Goal: Participate in discussion: Engage in conversation with other users on a specific topic

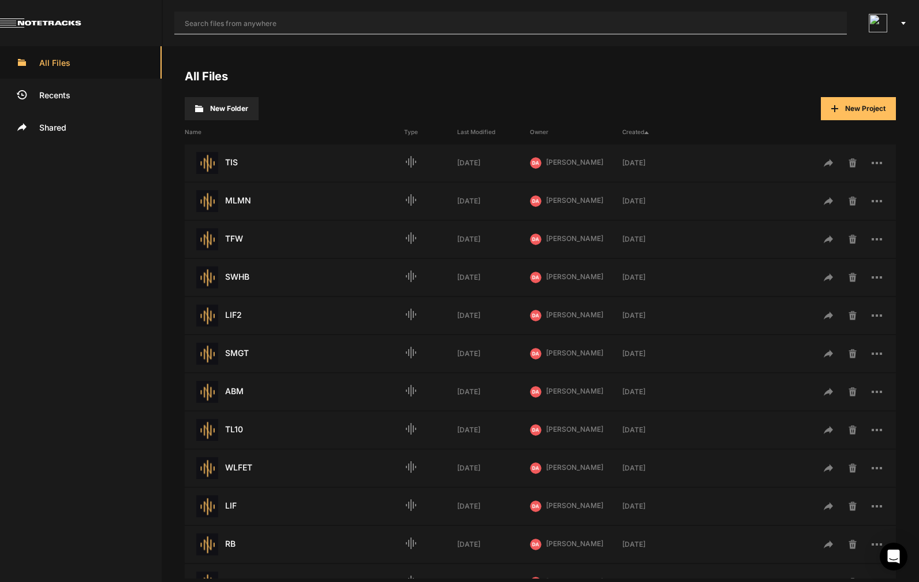
click at [529, 31] on input "text" at bounding box center [510, 23] width 673 height 23
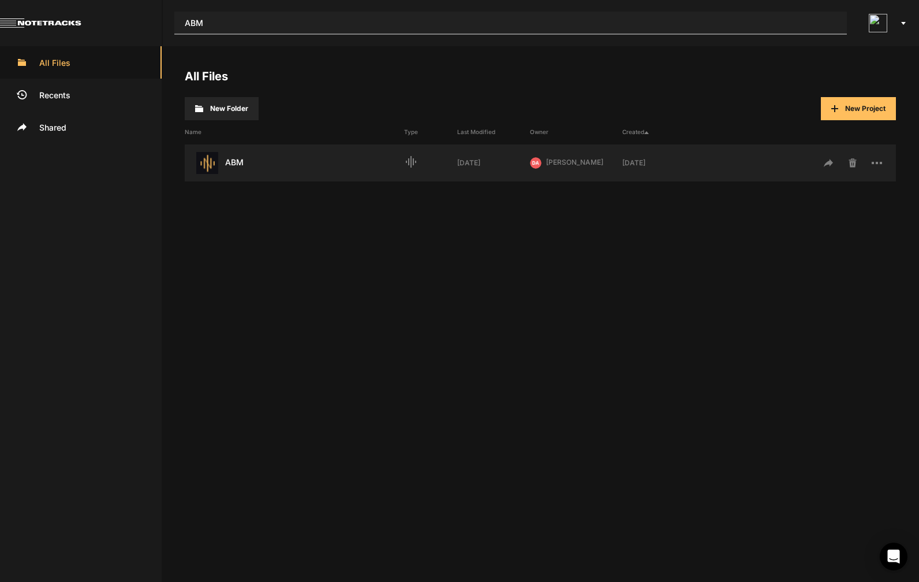
type input "ABM"
click at [231, 160] on div "ABM Last Modified: [DATE]" at bounding box center [294, 163] width 219 height 22
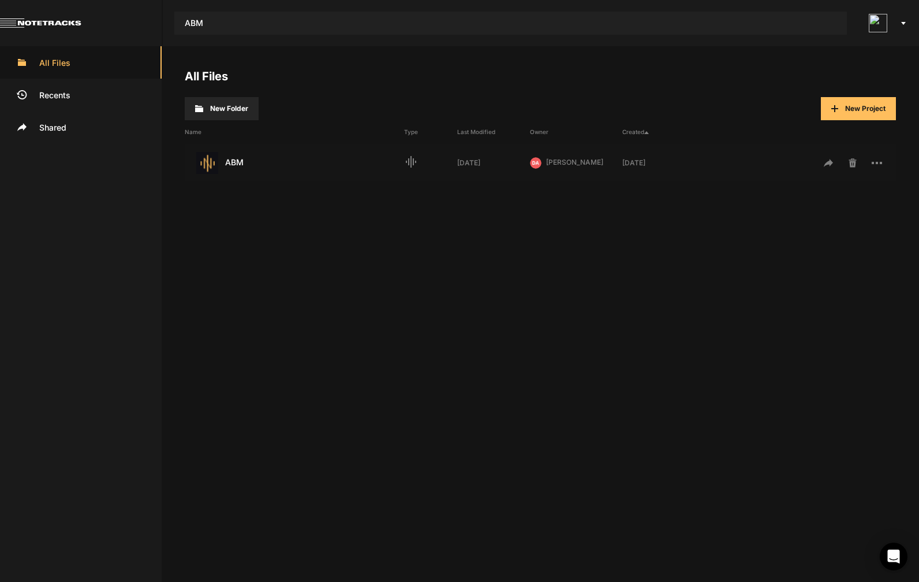
click at [240, 163] on div "ABM Last Modified: [DATE]" at bounding box center [294, 163] width 219 height 22
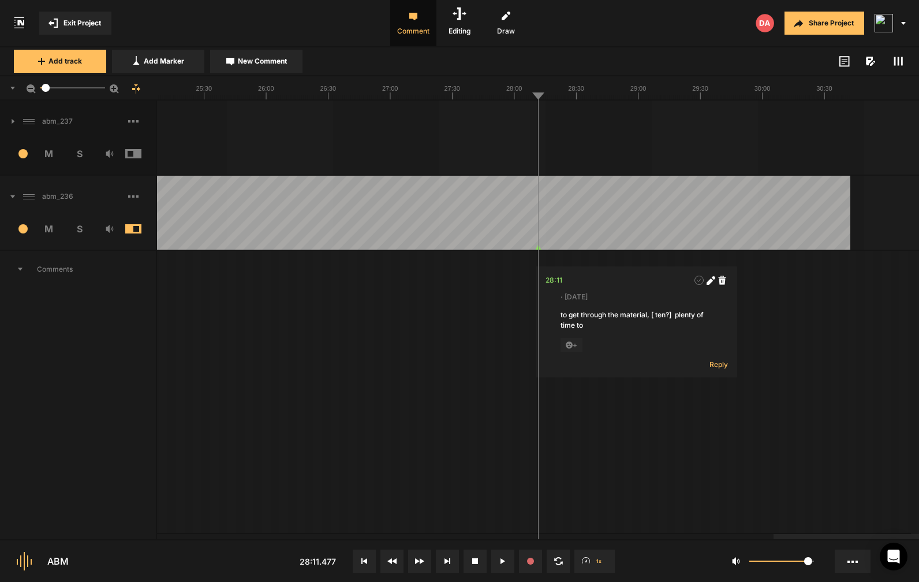
click at [134, 198] on span at bounding box center [142, 196] width 28 height 18
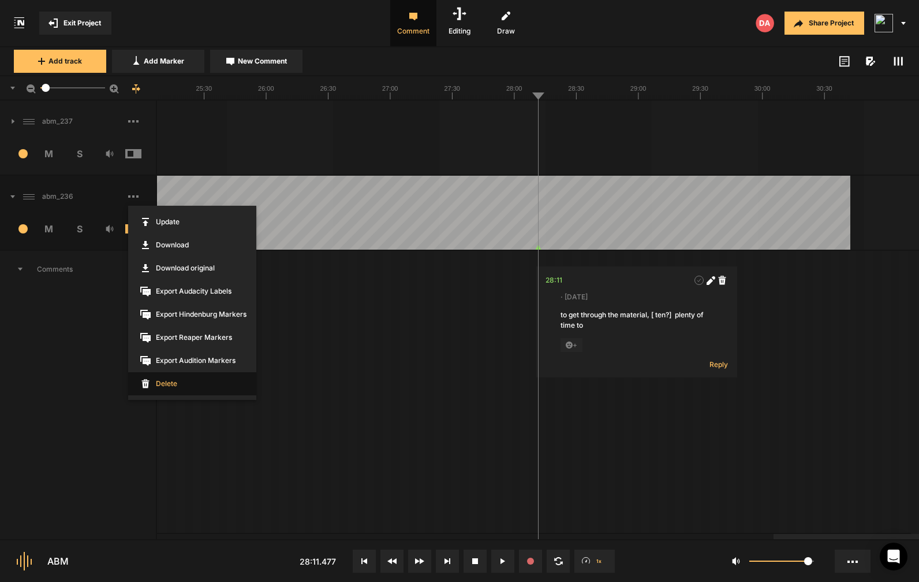
click at [171, 378] on span "Delete" at bounding box center [192, 383] width 128 height 23
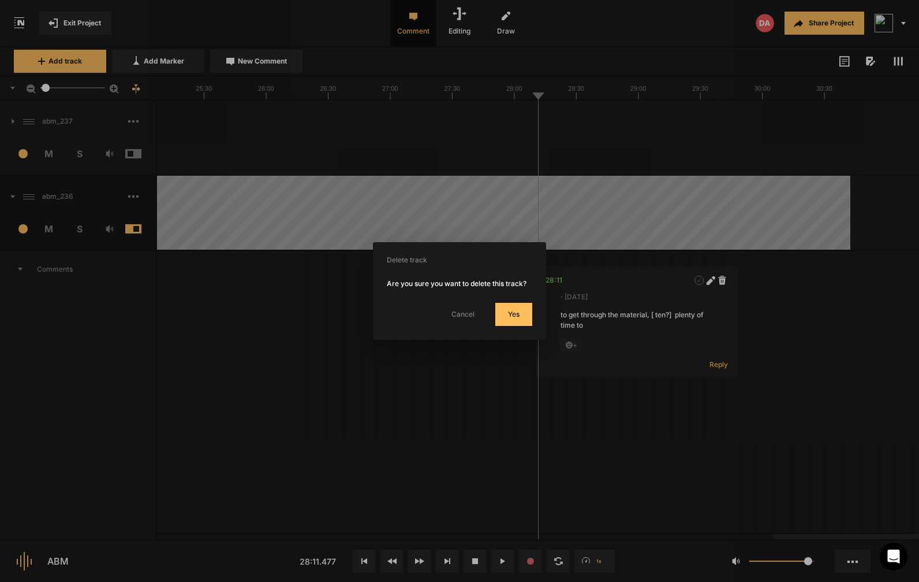
click at [519, 320] on button "Yes" at bounding box center [513, 314] width 37 height 23
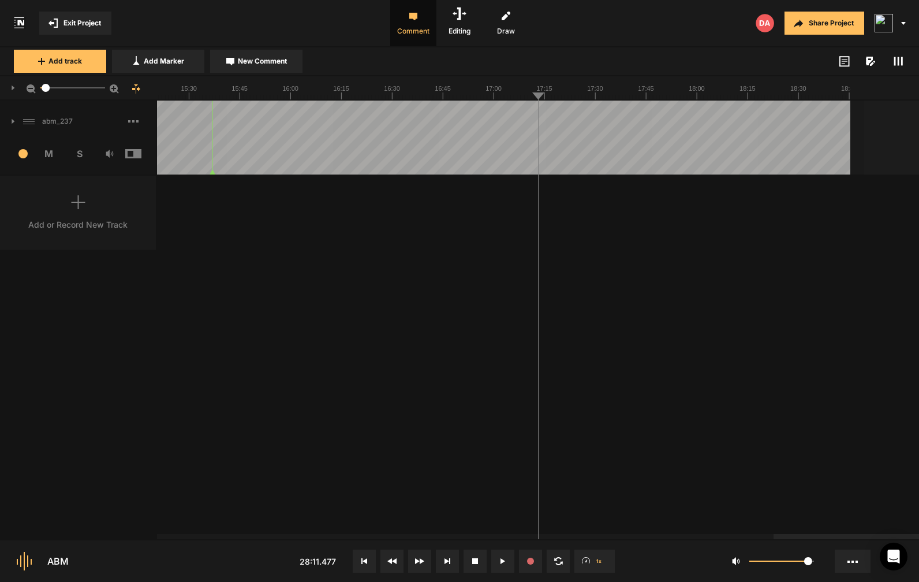
click at [135, 118] on span at bounding box center [142, 121] width 28 height 18
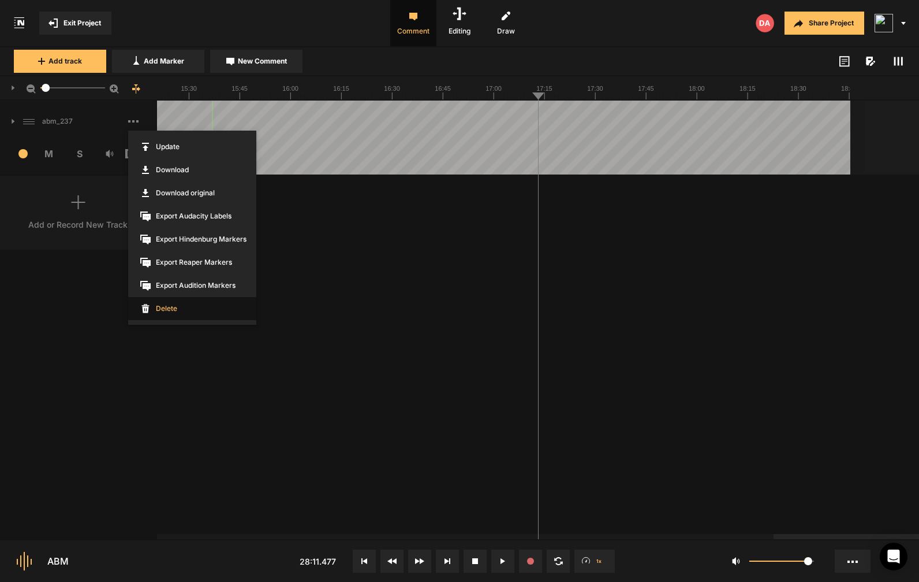
click at [165, 307] on span "Delete" at bounding box center [192, 308] width 128 height 23
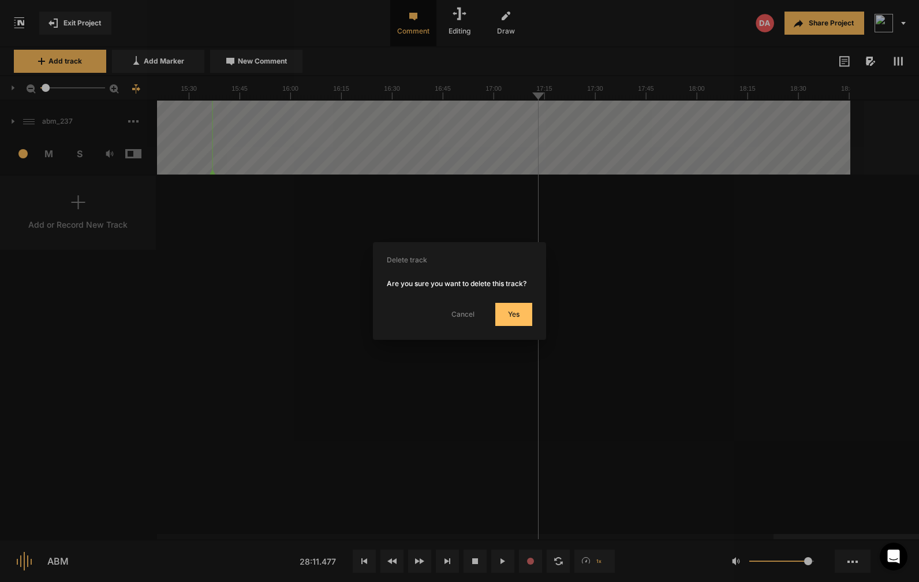
click at [530, 326] on button "Yes" at bounding box center [513, 314] width 37 height 23
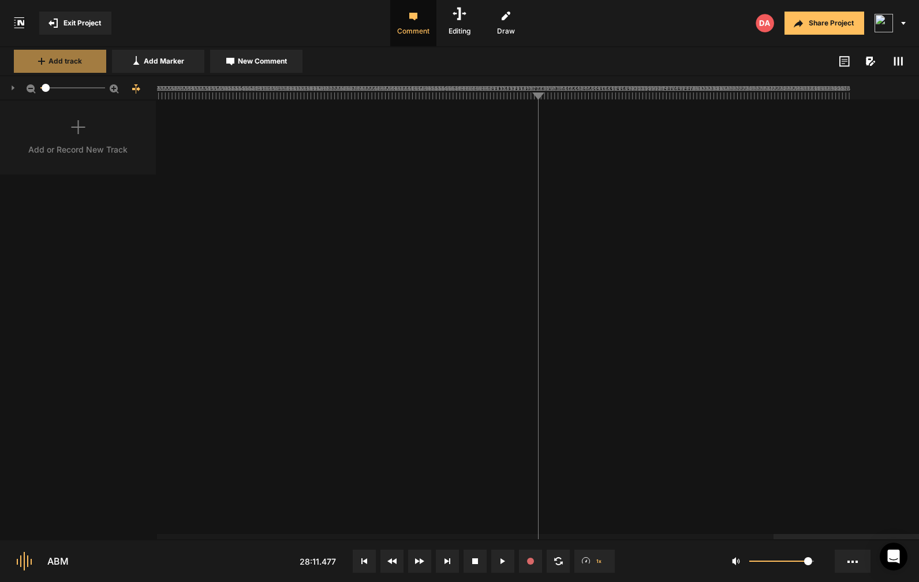
click at [77, 68] on button "Add track" at bounding box center [60, 61] width 92 height 23
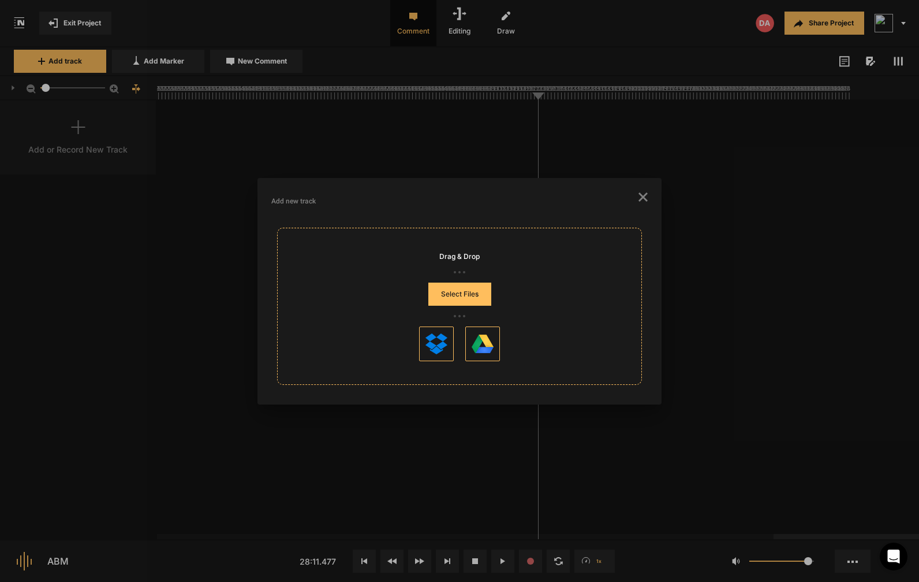
click at [460, 293] on button "Select Files" at bounding box center [459, 293] width 63 height 23
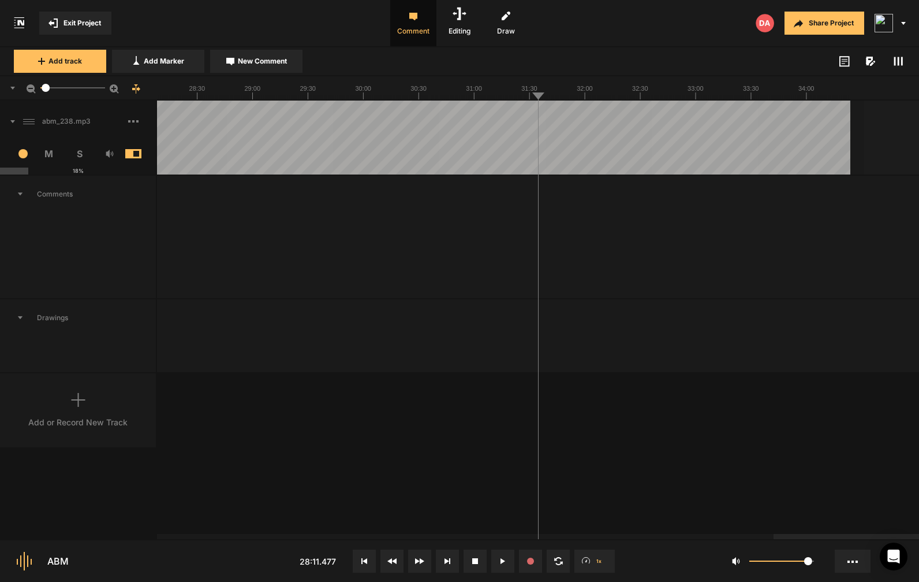
click at [363, 571] on button at bounding box center [364, 560] width 23 height 23
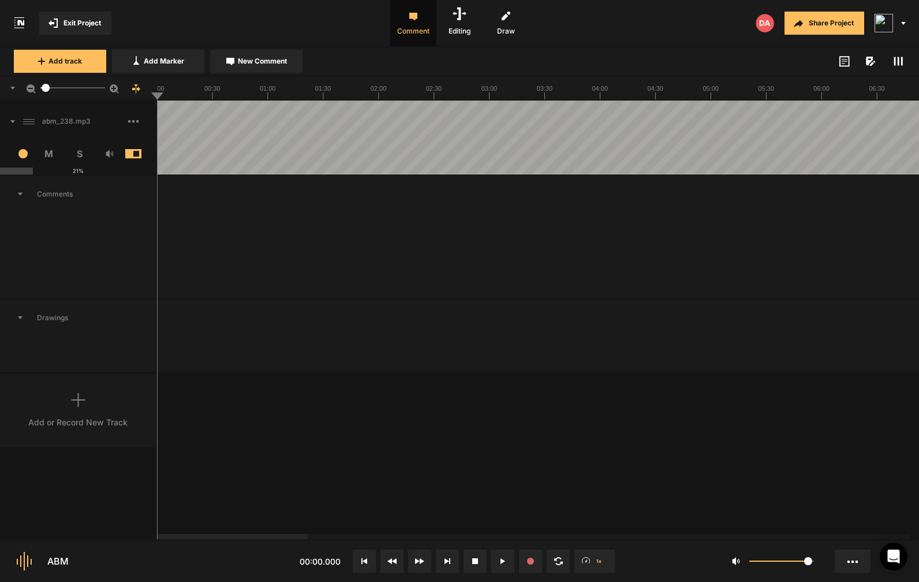
click at [371, 559] on button at bounding box center [364, 560] width 23 height 23
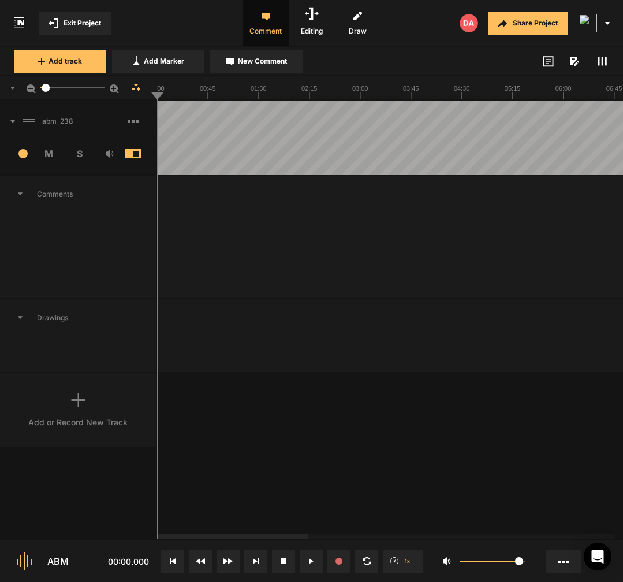
click at [312, 554] on button at bounding box center [311, 560] width 23 height 23
drag, startPoint x: 201, startPoint y: 158, endPoint x: 127, endPoint y: 139, distance: 76.3
click at [127, 139] on nt-track "abm_238 14 M S Comments Drawings" at bounding box center [311, 236] width 623 height 273
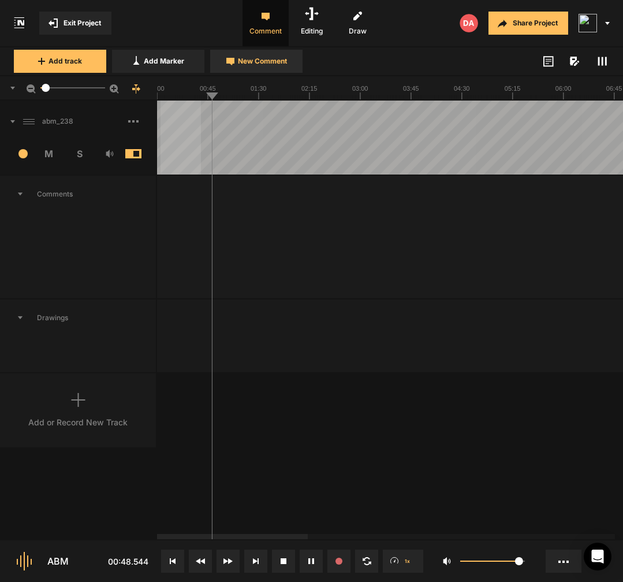
click at [245, 58] on span "New Comment" at bounding box center [262, 61] width 49 height 10
type textarea "extra"
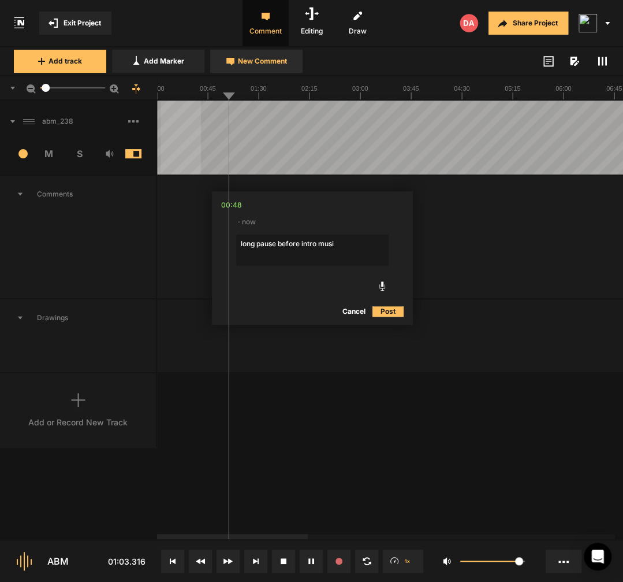
type textarea "long pause before intro music"
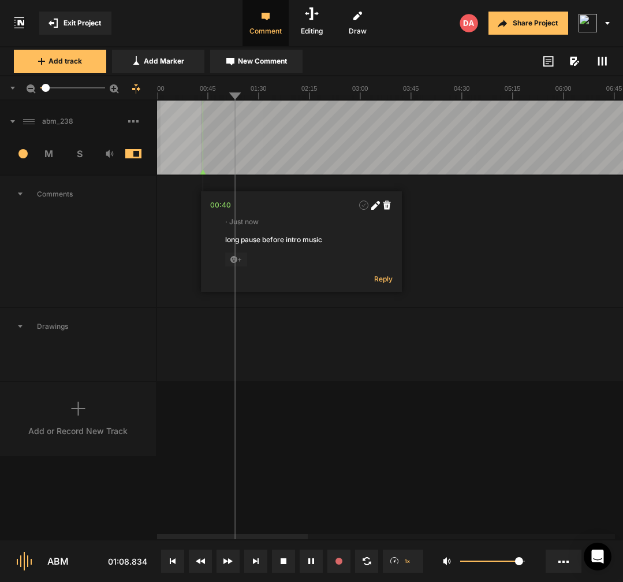
click at [202, 173] on polygon at bounding box center [202, 172] width 5 height 5
click at [387, 207] on icon at bounding box center [387, 204] width 8 height 9
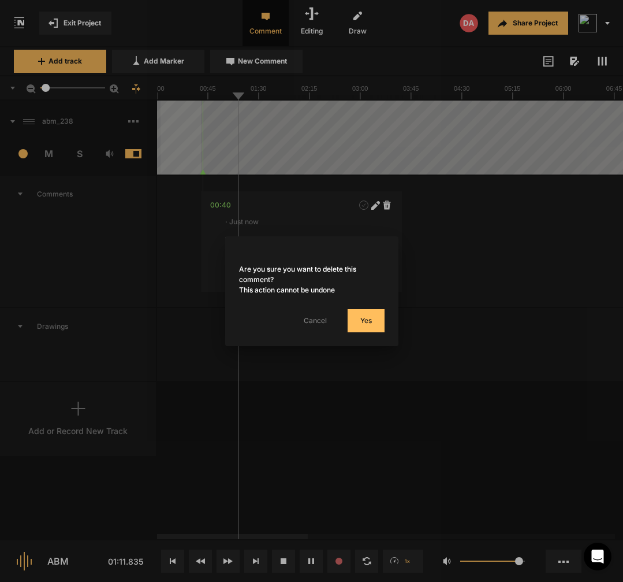
click at [371, 314] on button "Yes" at bounding box center [366, 320] width 37 height 23
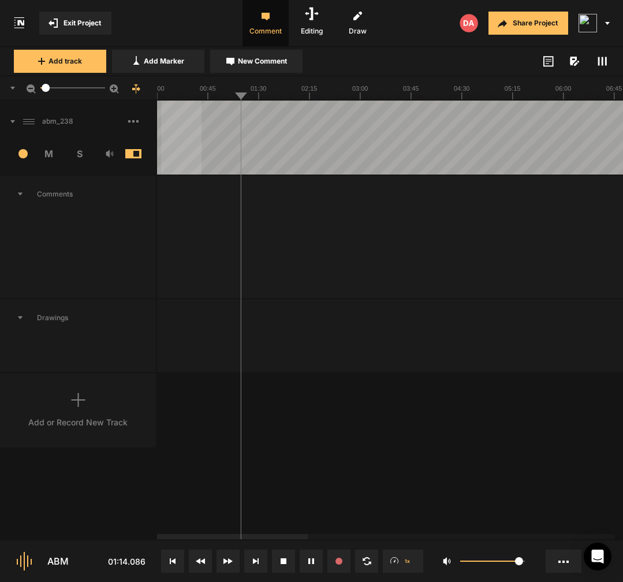
drag, startPoint x: 202, startPoint y: 166, endPoint x: 150, endPoint y: 158, distance: 52.7
click at [150, 158] on nt-track "abm_238 14 M S Comments Drawings" at bounding box center [311, 236] width 623 height 273
drag, startPoint x: 163, startPoint y: 163, endPoint x: 202, endPoint y: 166, distance: 39.4
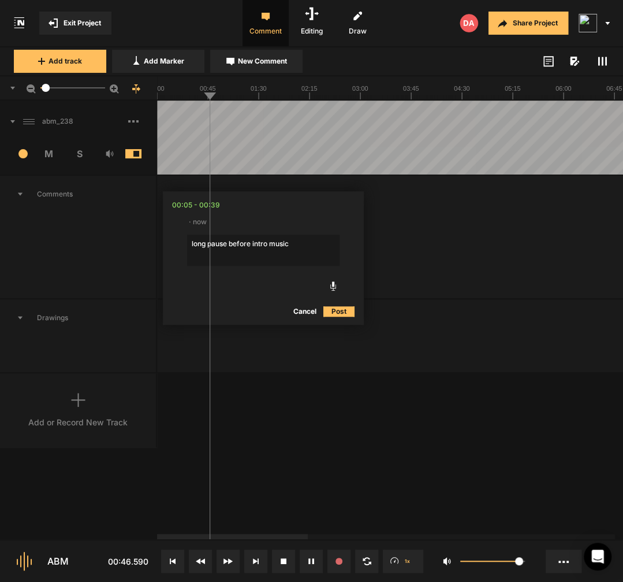
click at [192, 245] on textarea "long pause before intro music" at bounding box center [263, 249] width 152 height 31
type textarea "gap/long pause before intro music"
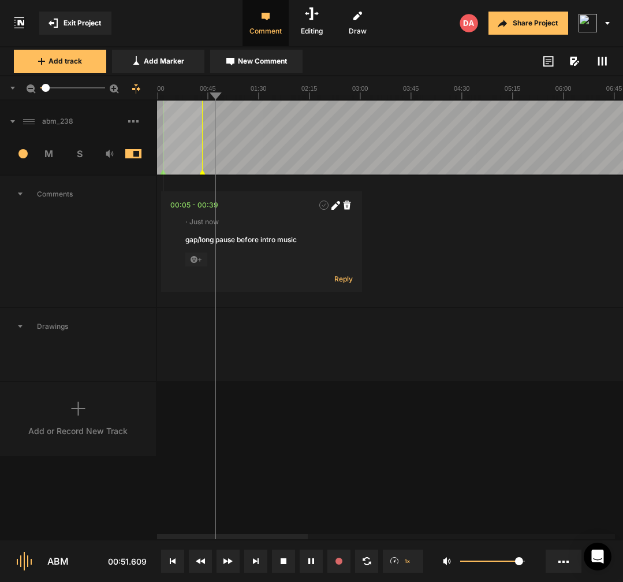
click at [201, 171] on icon at bounding box center [202, 172] width 5 height 5
click at [207, 207] on div "00:05 - 00:39" at bounding box center [194, 205] width 48 height 12
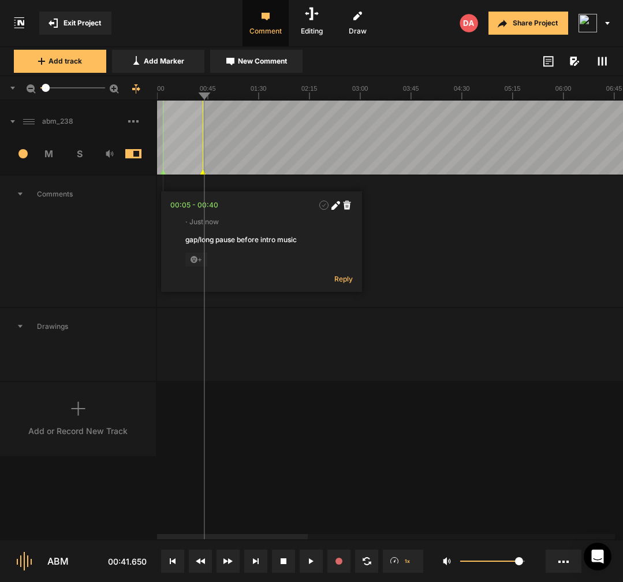
click at [202, 172] on polygon at bounding box center [202, 172] width 5 height 5
click at [204, 206] on div "00:05 - 00:40" at bounding box center [194, 205] width 48 height 12
click at [267, 64] on span "New Comment" at bounding box center [262, 61] width 49 height 10
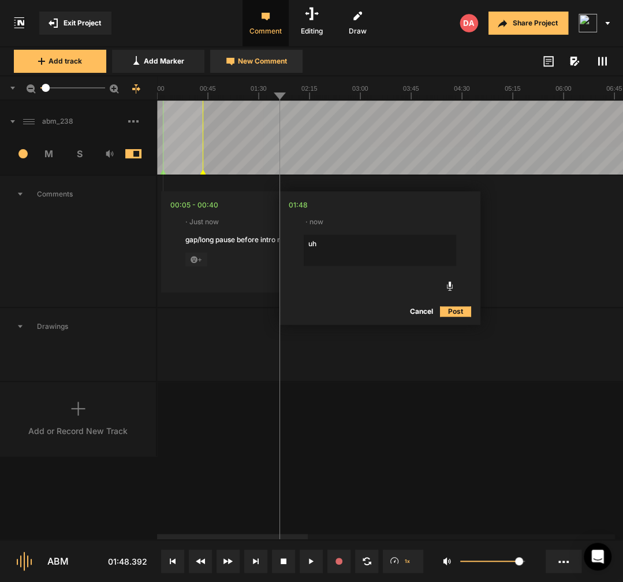
type textarea "uhm"
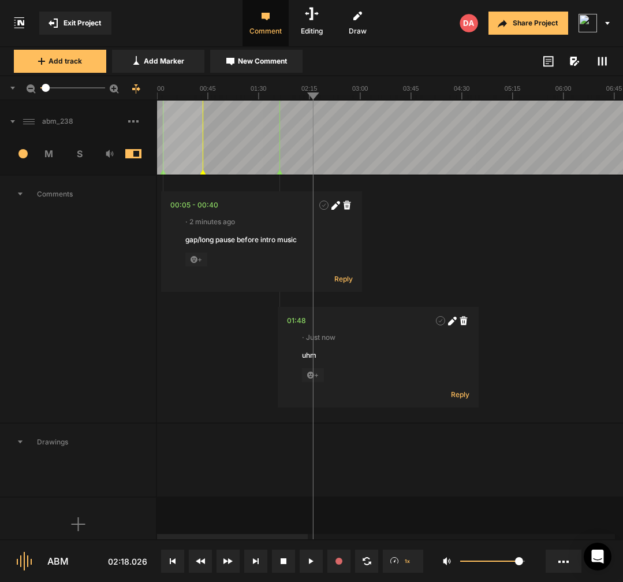
click at [279, 65] on span "New Comment" at bounding box center [262, 61] width 49 height 10
type textarea "uhm"
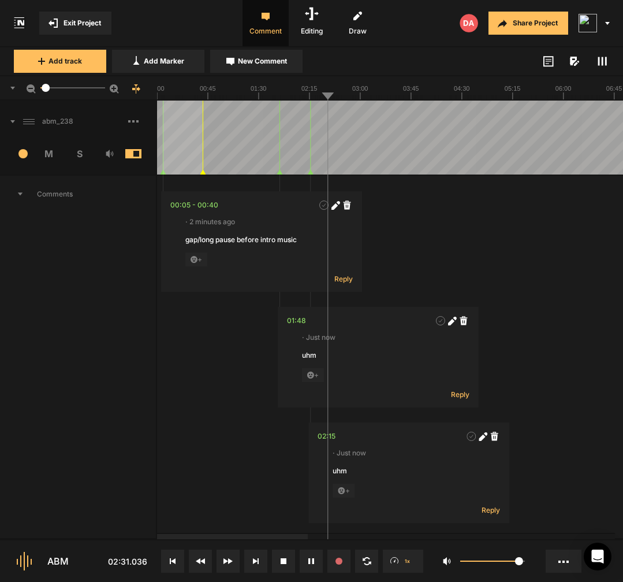
click at [272, 62] on span "New Comment" at bounding box center [262, 61] width 49 height 10
type textarea "uh"
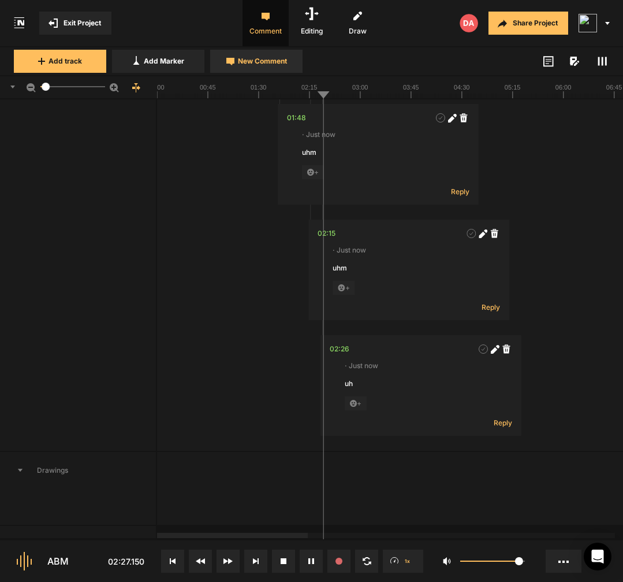
scroll to position [236, 0]
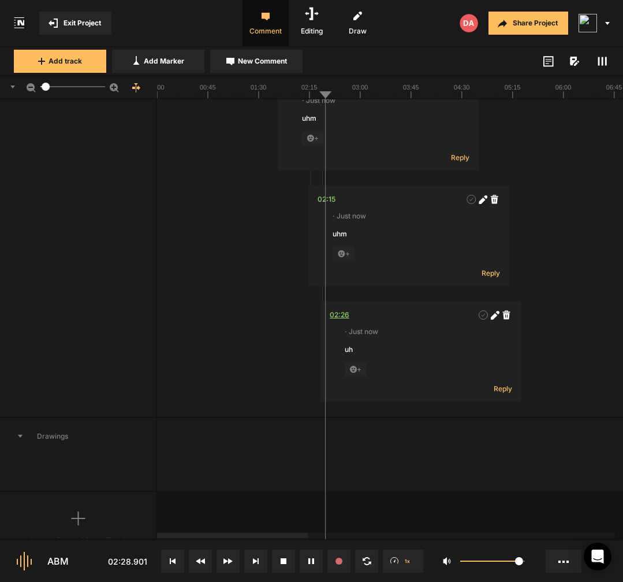
click at [344, 315] on div "02:26" at bounding box center [340, 315] width 20 height 12
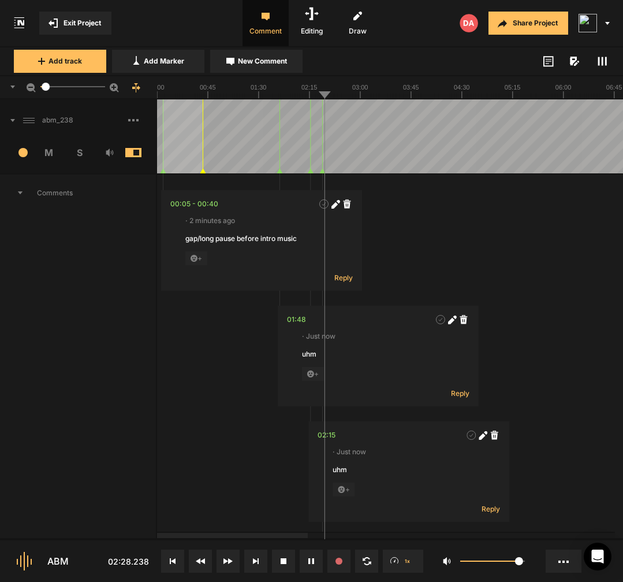
scroll to position [0, 0]
click at [263, 65] on span "New Comment" at bounding box center [262, 61] width 49 height 10
type textarea "uhm’"
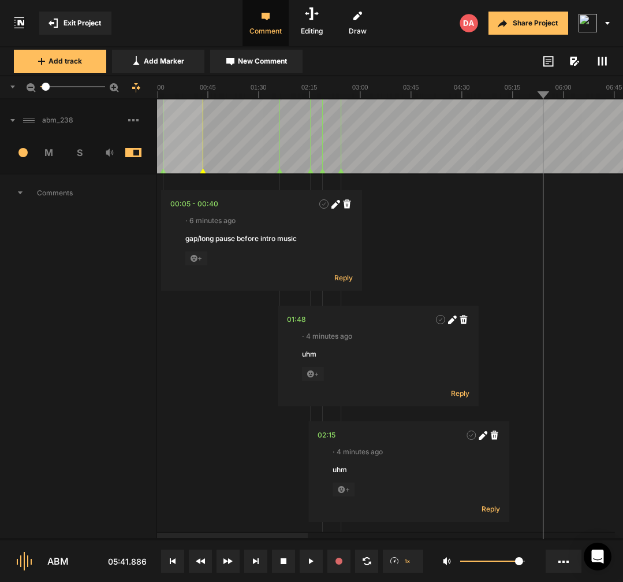
click at [295, 59] on button "New Comment" at bounding box center [256, 61] width 92 height 23
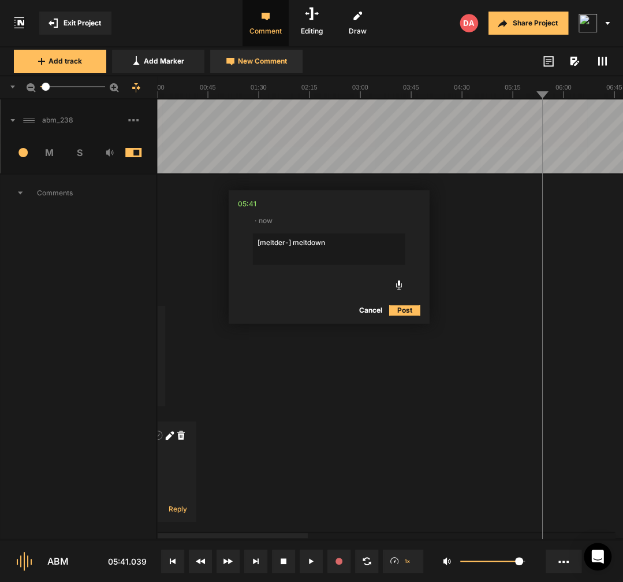
type textarea "[meltder-] meltdowns"
click at [249, 204] on div "05:41" at bounding box center [245, 204] width 18 height 12
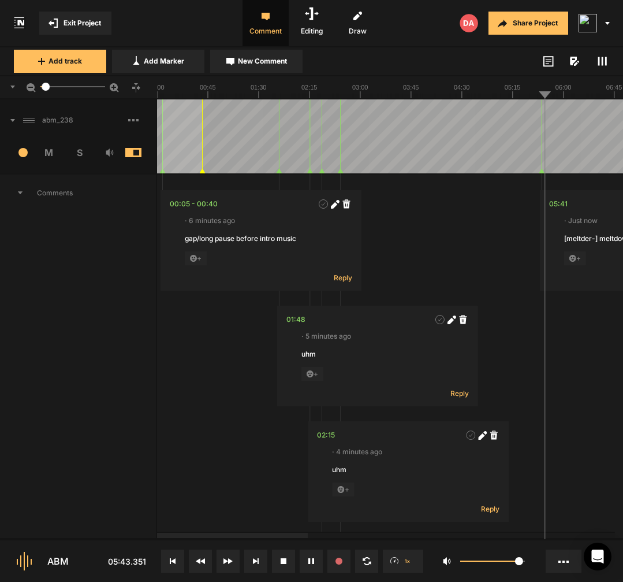
scroll to position [0, 0]
click at [557, 208] on div "05:41" at bounding box center [559, 204] width 18 height 12
click at [544, 173] on polygon at bounding box center [543, 171] width 5 height 5
click at [557, 204] on div "05:41" at bounding box center [559, 204] width 18 height 12
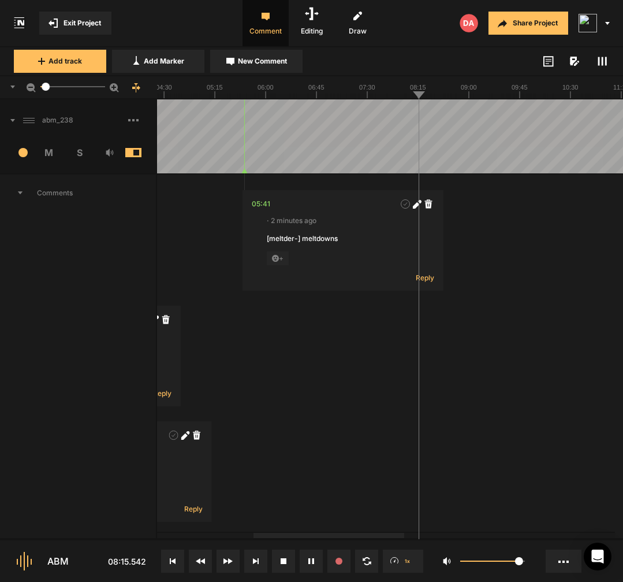
click at [296, 66] on button "New Comment" at bounding box center [256, 61] width 92 height 23
type textarea "uhm"
click at [437, 316] on div "08:11" at bounding box center [430, 320] width 17 height 12
click at [232, 55] on button "New Comment" at bounding box center [256, 61] width 92 height 23
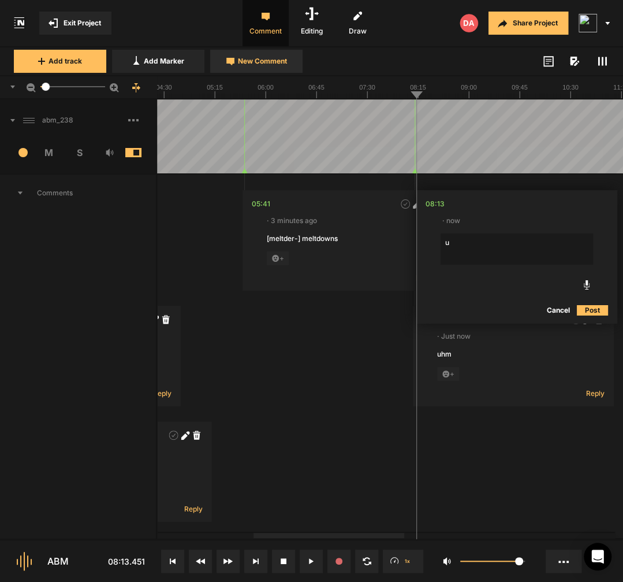
type textarea "uh"
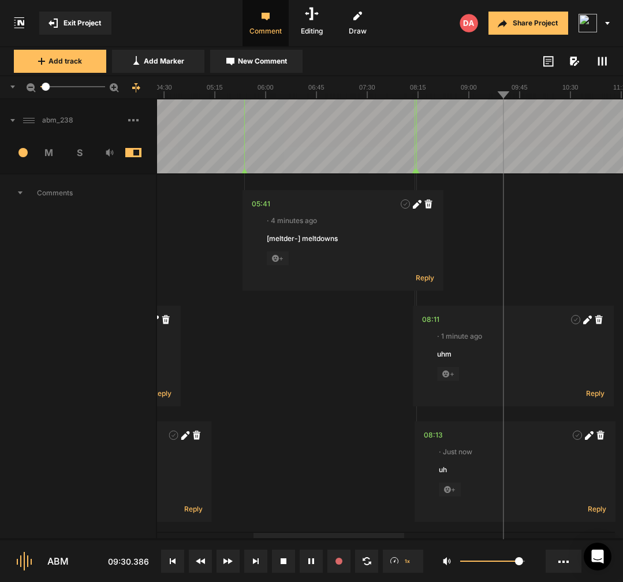
click at [270, 59] on span "New Comment" at bounding box center [262, 61] width 49 height 10
type textarea "decision [fe-] fatigue"
click at [520, 205] on div "09:25" at bounding box center [515, 204] width 20 height 12
click at [271, 64] on span "New Comment" at bounding box center [262, 61] width 49 height 10
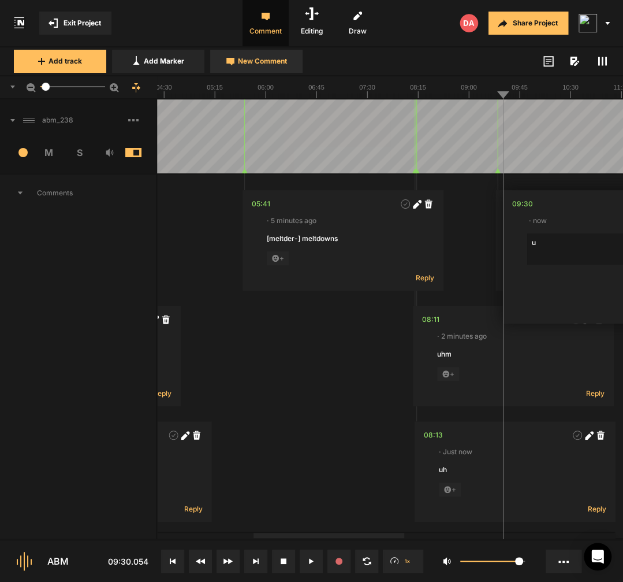
type textarea "uh"
click at [241, 64] on span "New Comment" at bounding box center [262, 61] width 49 height 10
type textarea "breath"
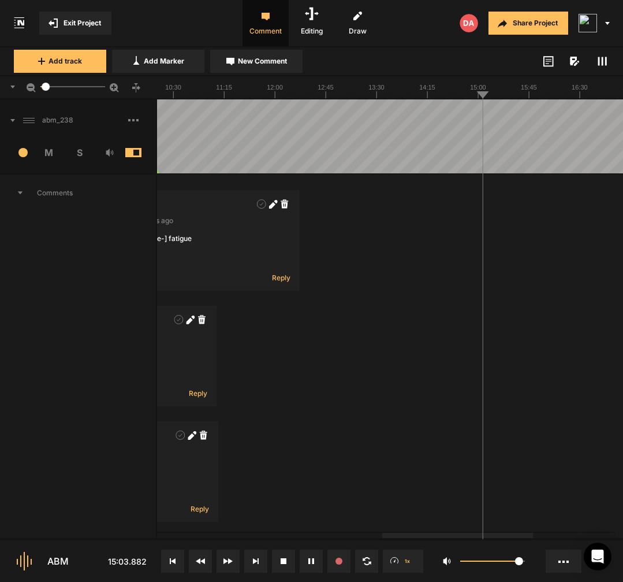
click at [477, 160] on div at bounding box center [627, 136] width 2330 height 74
click at [475, 160] on div at bounding box center [627, 136] width 2330 height 74
click at [264, 55] on button "New Comment" at bounding box center [256, 61] width 92 height 23
type textarea "[might hap]"
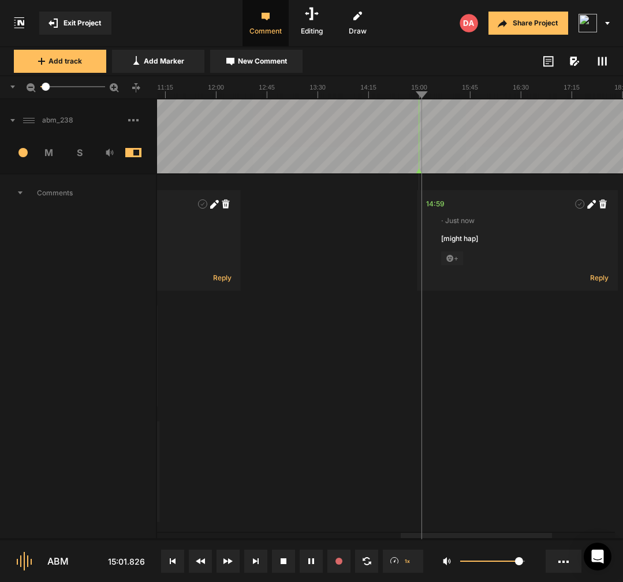
click at [592, 207] on icon at bounding box center [591, 204] width 9 height 9
click at [551, 246] on textarea "[might hap]" at bounding box center [517, 248] width 152 height 31
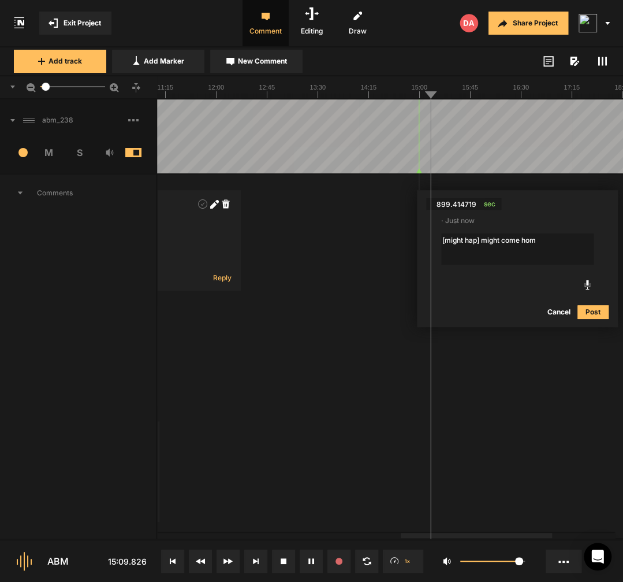
type textarea "[might hap] might come home"
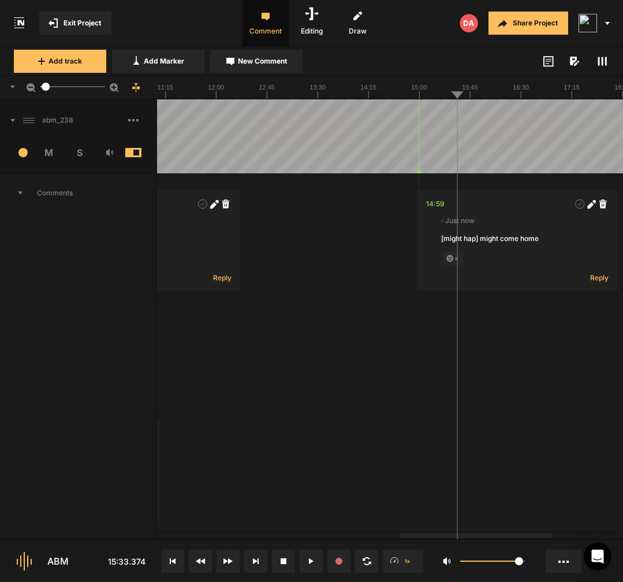
click at [453, 166] on div at bounding box center [568, 136] width 2330 height 74
click at [293, 66] on button "New Comment" at bounding box center [256, 61] width 92 height 23
type textarea "uhm"
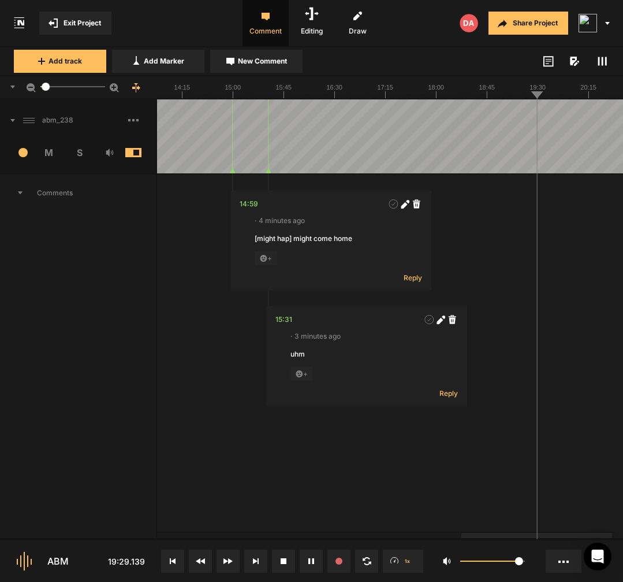
click at [530, 156] on div at bounding box center [382, 136] width 2330 height 74
click at [279, 57] on span "New Comment" at bounding box center [262, 61] width 49 height 10
type textarea "s"
type textarea "for [secs] success"
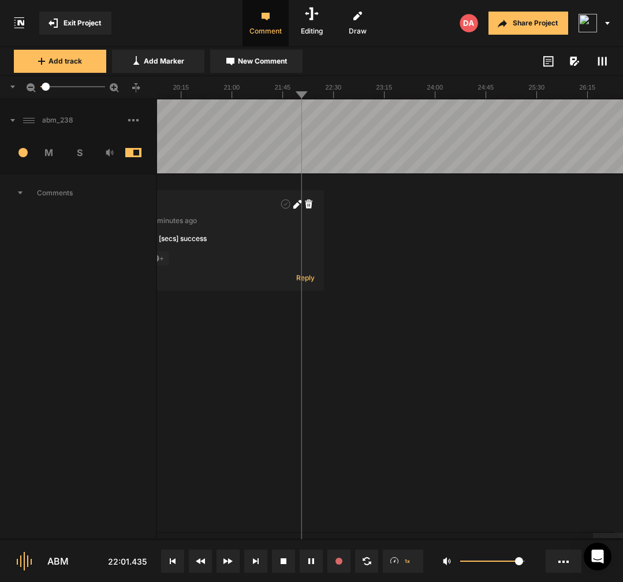
click at [264, 68] on button "New Comment" at bounding box center [256, 61] width 92 height 23
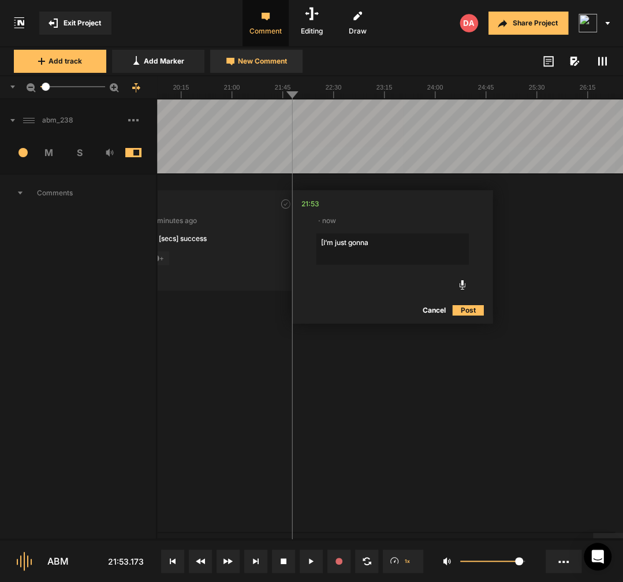
type textarea "[I’m just gonna]"
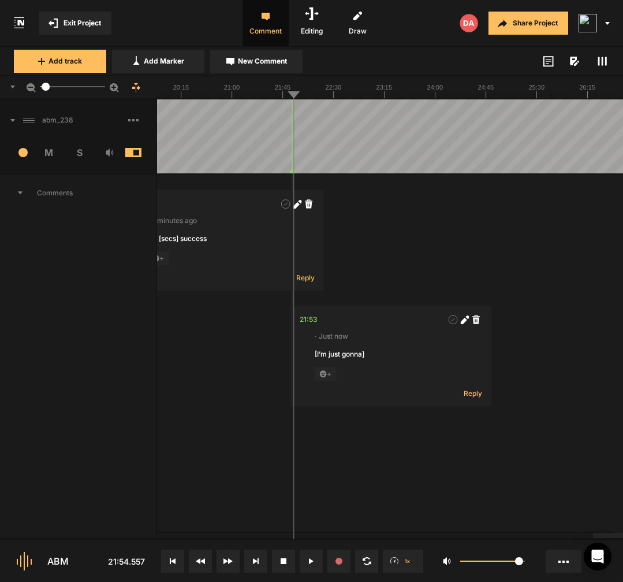
click at [293, 172] on polygon at bounding box center [294, 171] width 5 height 5
click at [312, 323] on div "21:54" at bounding box center [310, 320] width 18 height 12
click at [292, 172] on polygon at bounding box center [292, 171] width 5 height 5
click at [308, 319] on div "21:53" at bounding box center [309, 320] width 18 height 12
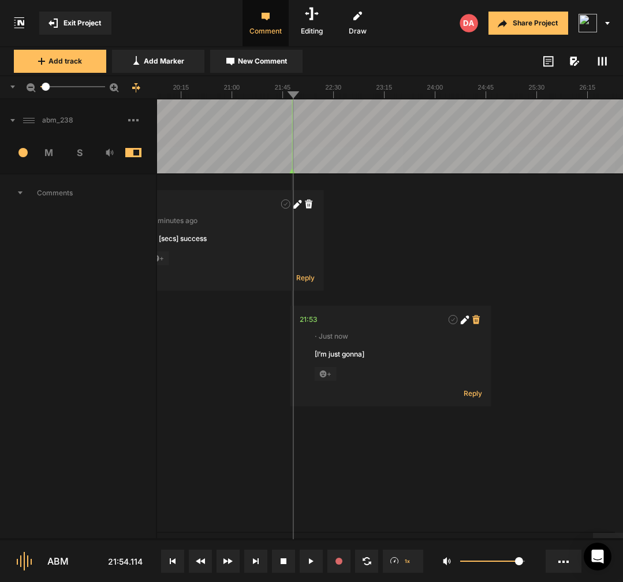
click at [478, 322] on icon at bounding box center [476, 319] width 8 height 9
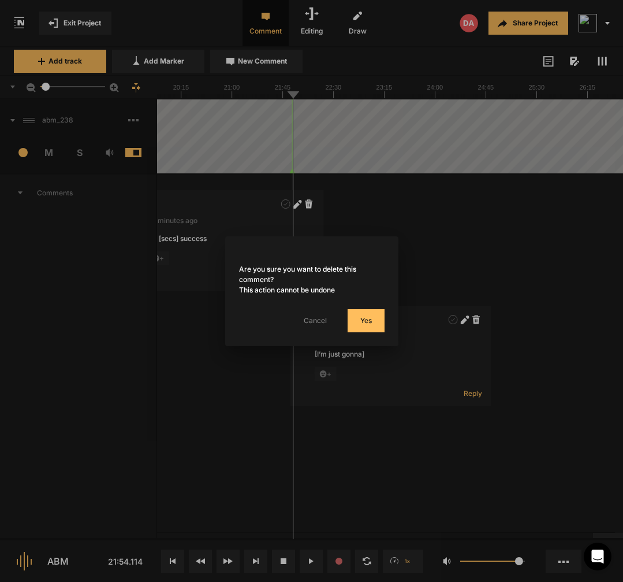
click at [359, 311] on button "Yes" at bounding box center [366, 320] width 37 height 23
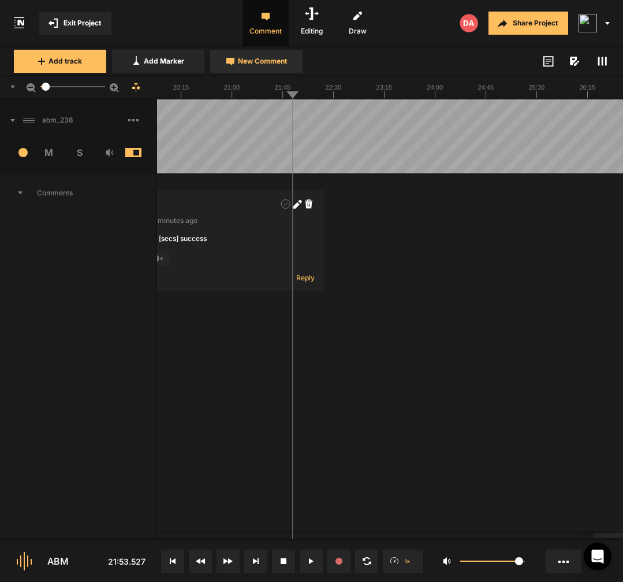
click at [267, 60] on span "New Comment" at bounding box center [262, 61] width 49 height 10
type textarea "I’m just not gonna ["
click at [465, 323] on icon at bounding box center [465, 319] width 9 height 9
click at [364, 318] on span "sec" at bounding box center [365, 320] width 17 height 12
click at [402, 349] on textarea "I’m just not gonna [" at bounding box center [391, 364] width 152 height 31
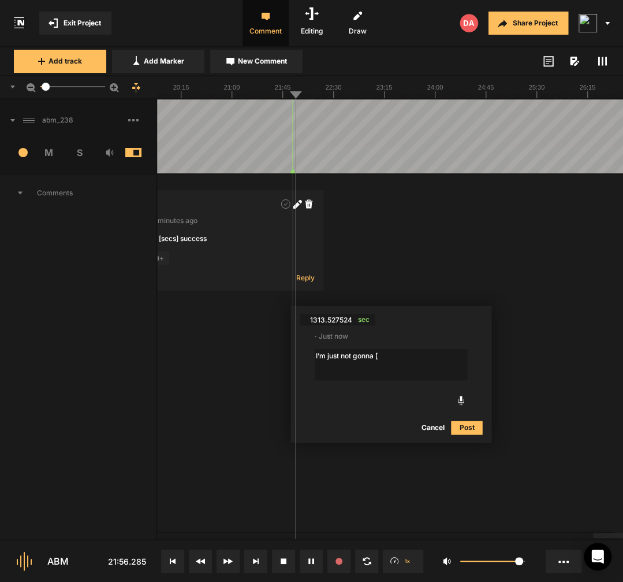
click at [399, 365] on textarea "I’m just not gonna [" at bounding box center [391, 364] width 152 height 31
type textarea "[I’m just not gonna ] I’m gonna decide"
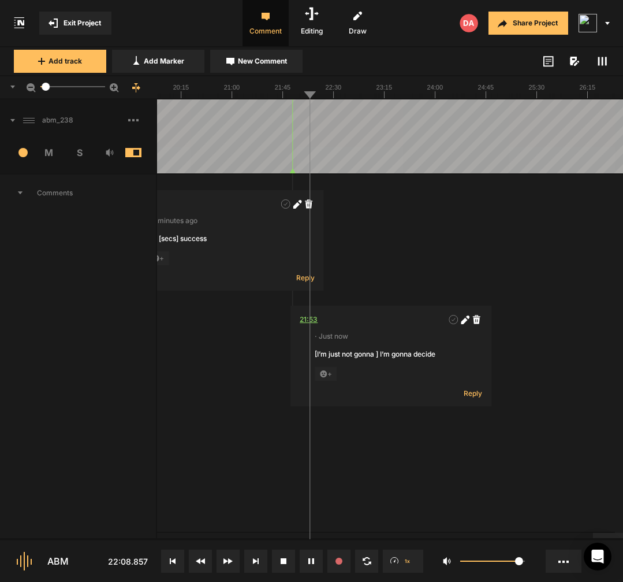
click at [316, 321] on div "21:53" at bounding box center [309, 320] width 18 height 12
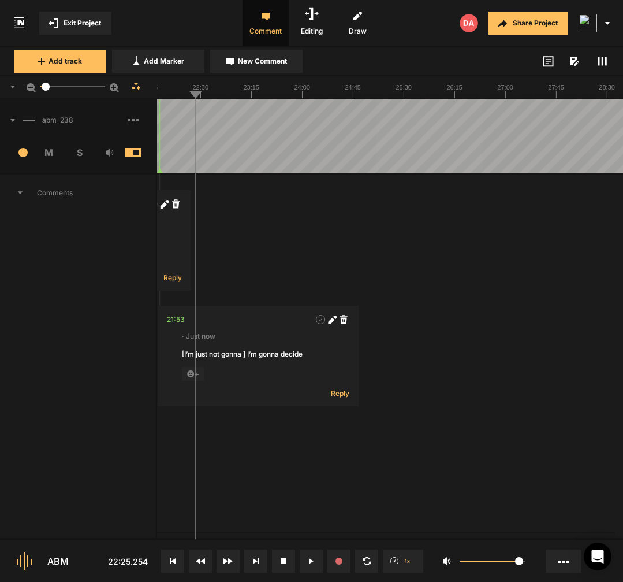
click at [270, 68] on button "New Comment" at bounding box center [256, 61] width 92 height 23
click at [370, 307] on button "Post" at bounding box center [368, 310] width 31 height 14
click at [366, 437] on icon at bounding box center [363, 436] width 6 height 6
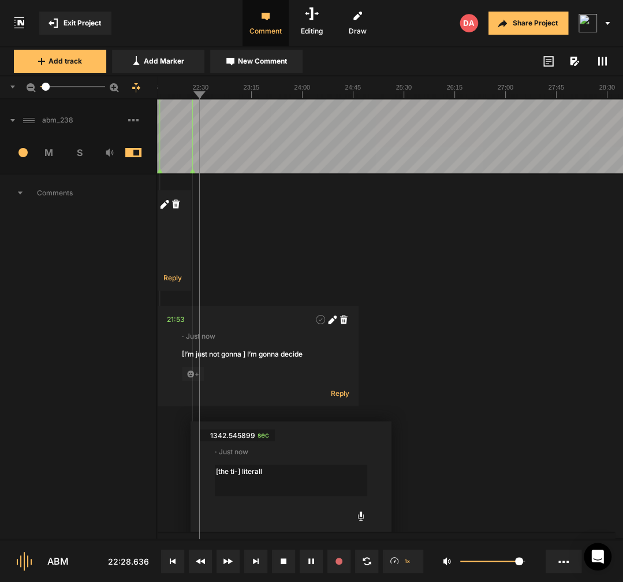
type textarea "[the ti-] literally"
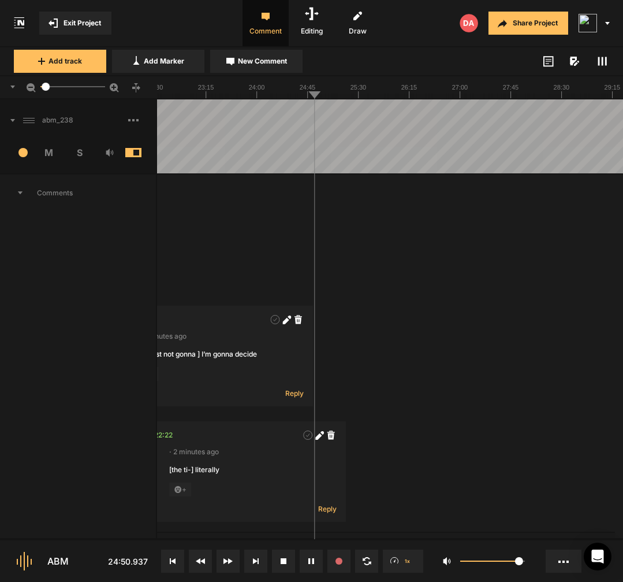
click at [266, 59] on span "New Comment" at bounding box center [262, 61] width 49 height 10
type textarea "[the kid] the teacher"
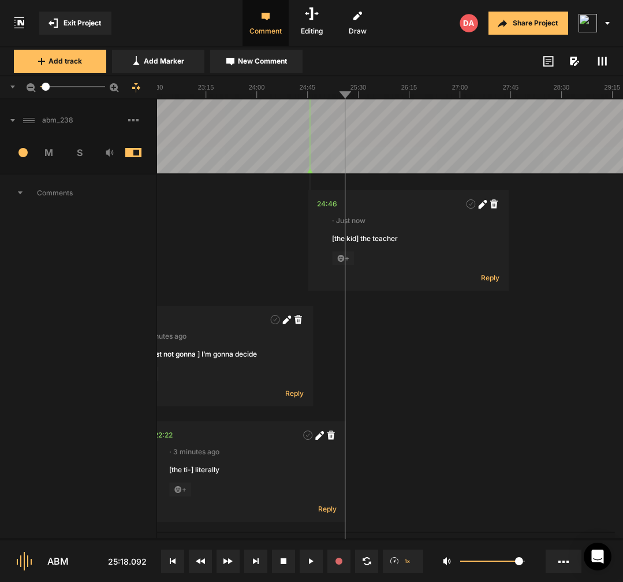
click at [171, 71] on button "Add Marker" at bounding box center [158, 61] width 92 height 23
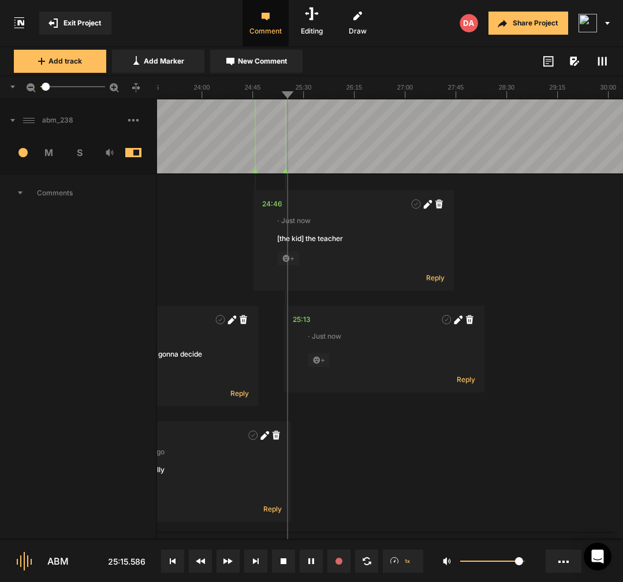
click at [457, 323] on icon at bounding box center [457, 320] width 6 height 6
type textarea "like coz you dont"
click at [305, 323] on div "25:13" at bounding box center [302, 320] width 18 height 12
click at [457, 320] on icon at bounding box center [457, 320] width 6 height 6
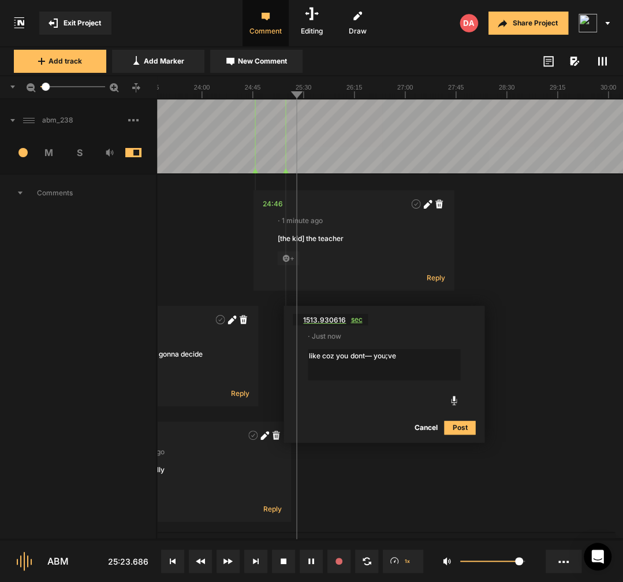
click at [360, 323] on span "sec" at bounding box center [359, 320] width 17 height 12
click at [424, 363] on textarea "like coz you dont— you;ve" at bounding box center [384, 364] width 152 height 31
click at [360, 320] on span "sec" at bounding box center [359, 320] width 17 height 12
click at [360, 370] on textarea "like coz you dont— maybe you read those emails" at bounding box center [384, 364] width 152 height 31
click at [359, 320] on span "sec" at bounding box center [359, 320] width 17 height 12
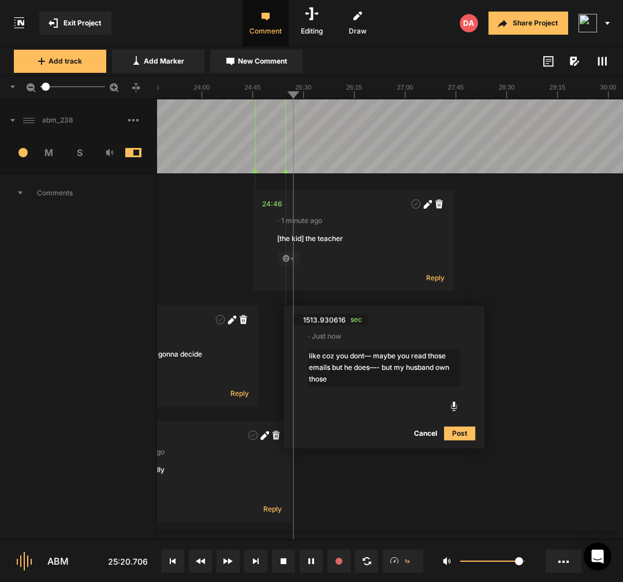
click at [439, 368] on textarea "like coz you dont— maybe you read those emails but he does—- but my husband own…" at bounding box center [384, 367] width 152 height 37
type textarea "like coz you dont— maybe you read those emails but he does—- but my husband doe…"
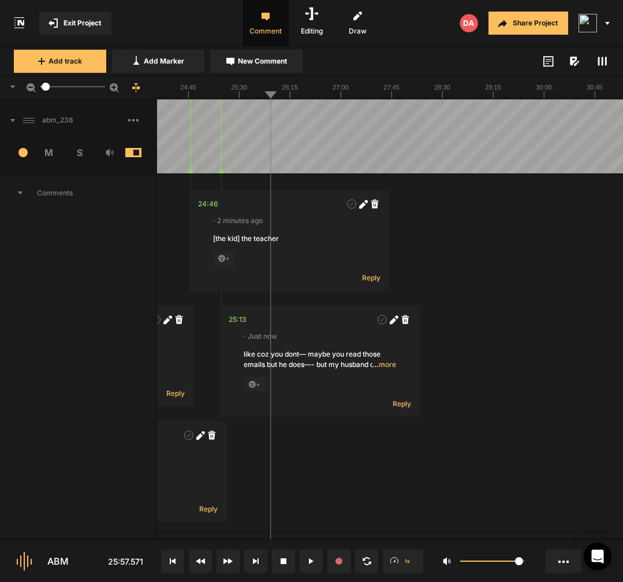
click at [269, 64] on span "New Comment" at bounding box center [262, 61] width 49 height 10
type textarea "to train them"
click at [265, 169] on icon at bounding box center [266, 171] width 5 height 5
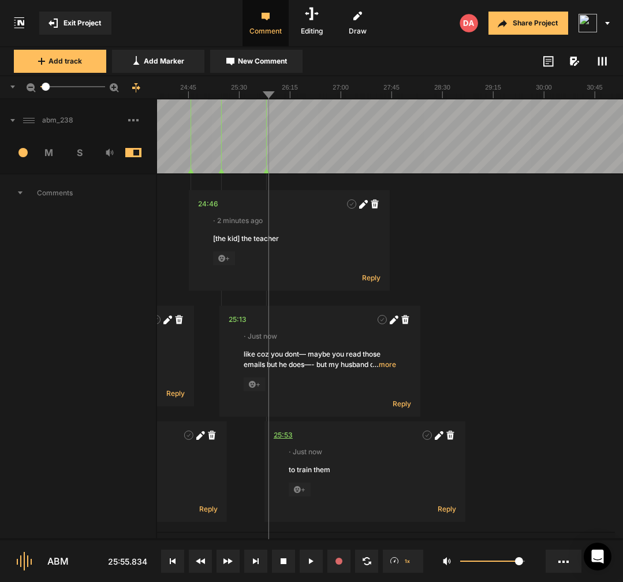
click at [290, 434] on div "25:53" at bounding box center [283, 435] width 19 height 12
click at [453, 436] on icon at bounding box center [450, 434] width 8 height 9
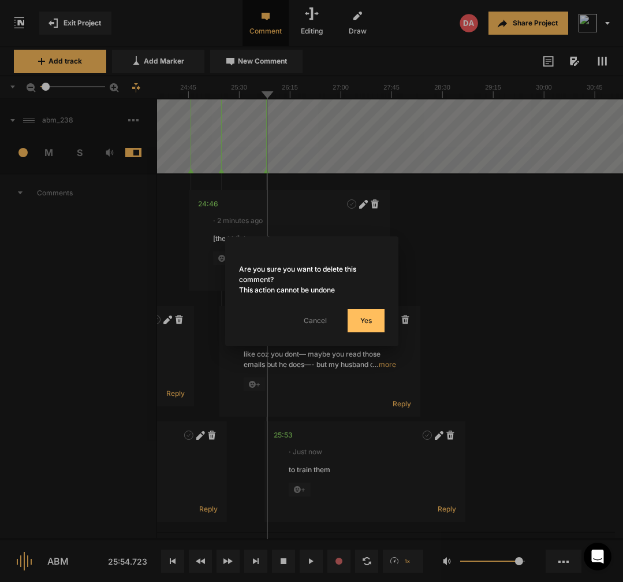
click at [378, 322] on button "Yes" at bounding box center [366, 320] width 37 height 23
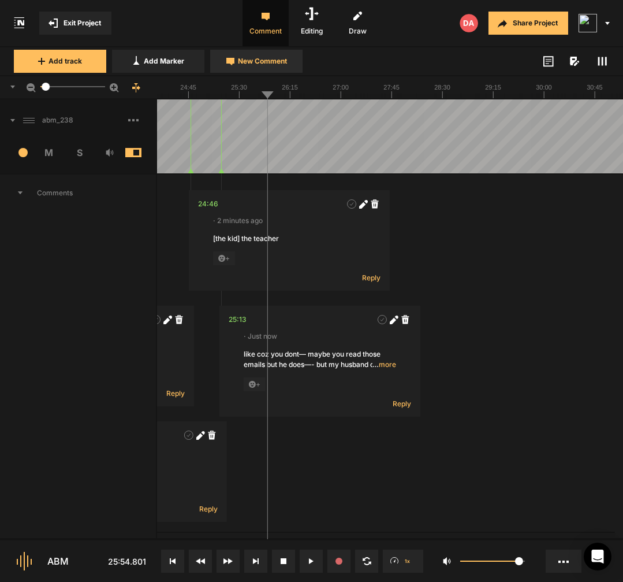
click at [258, 64] on span "New Comment" at bounding box center [262, 61] width 49 height 10
type textarea "to train"
click at [439, 437] on icon at bounding box center [438, 436] width 6 height 6
click at [346, 475] on textarea "to train" at bounding box center [366, 479] width 152 height 31
type textarea "[to trainin the] training them"
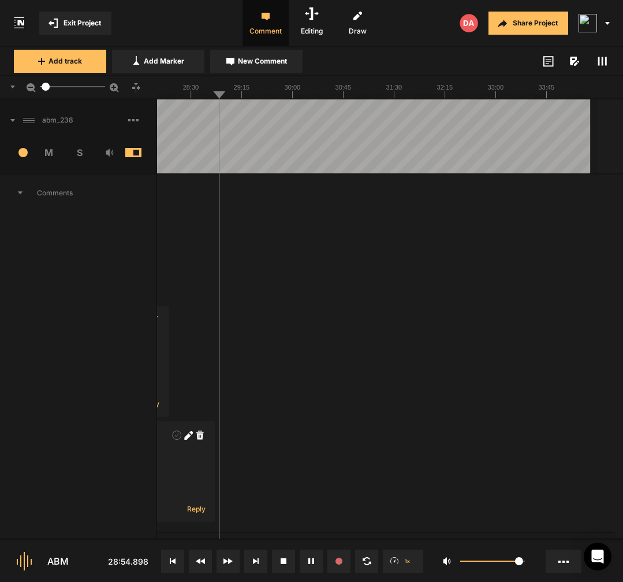
click at [193, 58] on button "Add Marker" at bounding box center [158, 61] width 92 height 23
click at [217, 172] on polygon at bounding box center [216, 171] width 5 height 5
click at [231, 208] on div "28:52" at bounding box center [233, 204] width 19 height 12
click at [387, 208] on span at bounding box center [389, 204] width 12 height 12
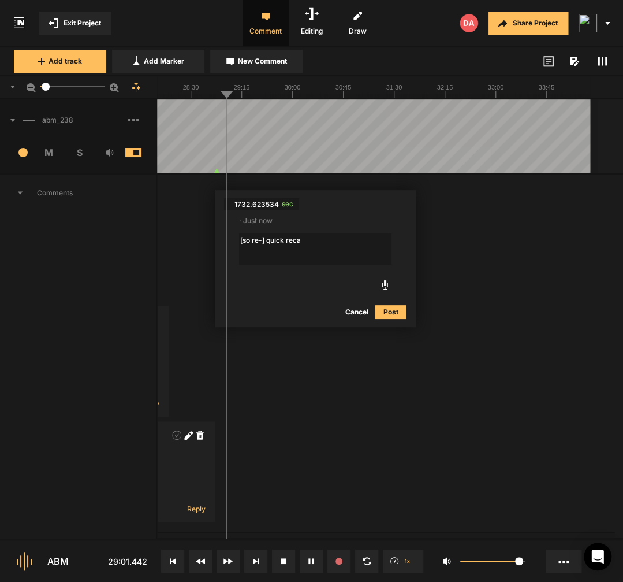
type textarea "[so re-] quick recap"
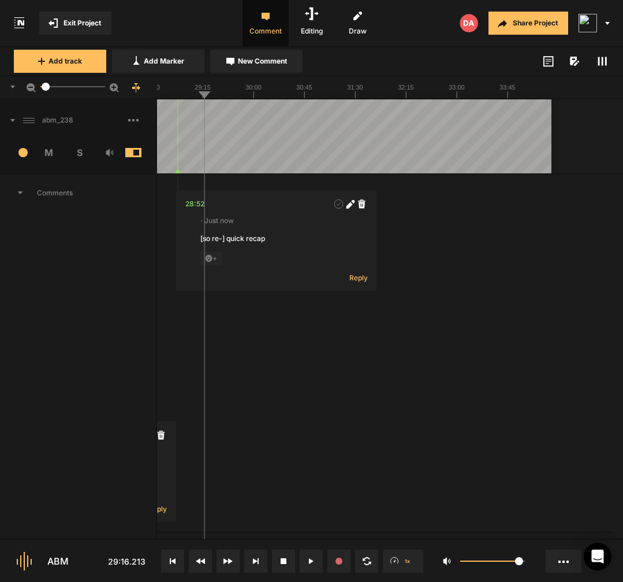
click at [282, 59] on span "New Comment" at bounding box center [262, 61] width 49 height 10
type textarea "[over this ne-]"
click at [200, 172] on polygon at bounding box center [200, 171] width 5 height 5
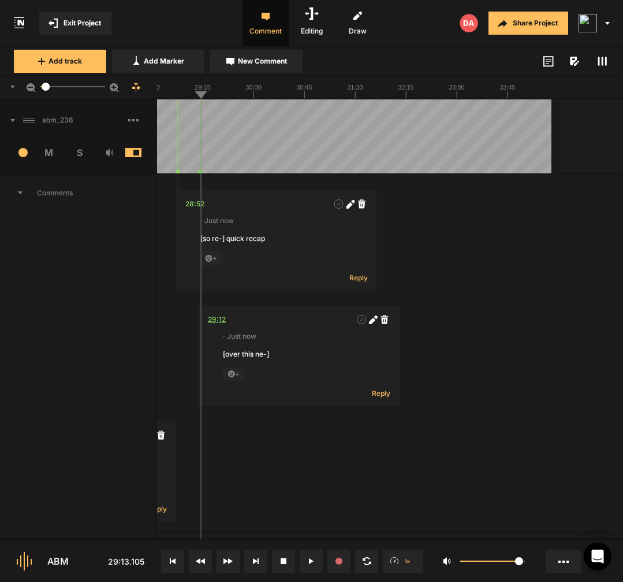
click at [218, 321] on div "29:12" at bounding box center [217, 320] width 18 height 12
click at [202, 172] on polygon at bounding box center [199, 171] width 5 height 5
click at [222, 320] on div "29:13" at bounding box center [217, 320] width 18 height 12
click at [382, 321] on icon at bounding box center [385, 319] width 8 height 9
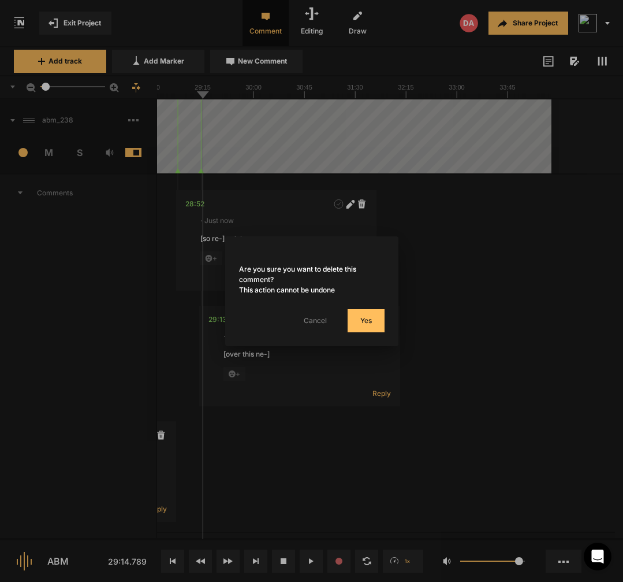
click at [361, 318] on button "Yes" at bounding box center [366, 320] width 37 height 23
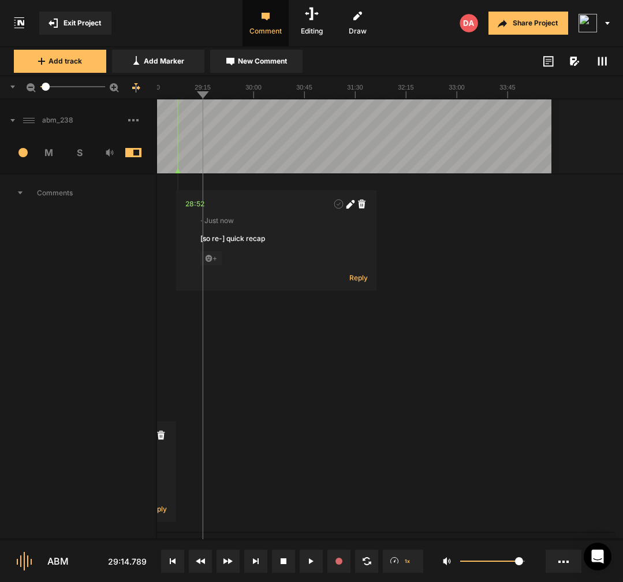
click at [185, 69] on button "Add Marker" at bounding box center [158, 61] width 92 height 23
click at [201, 170] on polygon at bounding box center [200, 171] width 5 height 5
click at [222, 318] on div "29:12" at bounding box center [217, 320] width 18 height 12
click at [201, 172] on polygon at bounding box center [200, 171] width 5 height 5
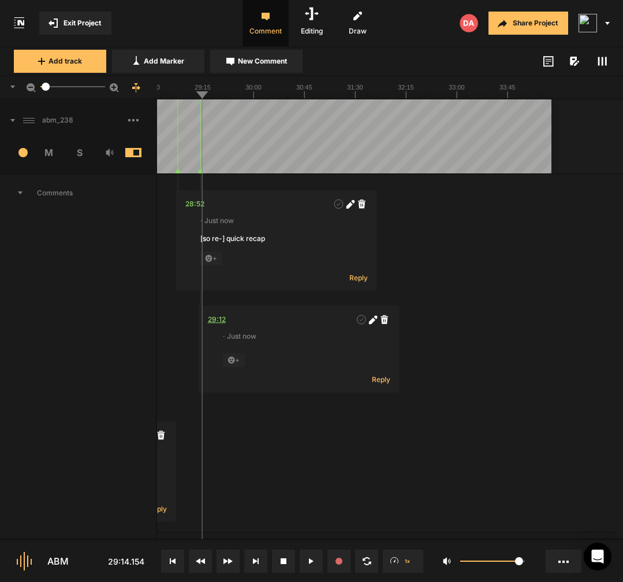
click at [221, 315] on div "29:12" at bounding box center [217, 320] width 18 height 12
click at [202, 173] on polygon at bounding box center [199, 171] width 5 height 5
click at [218, 323] on div "29:11" at bounding box center [215, 320] width 17 height 12
click at [382, 320] on icon at bounding box center [383, 319] width 8 height 9
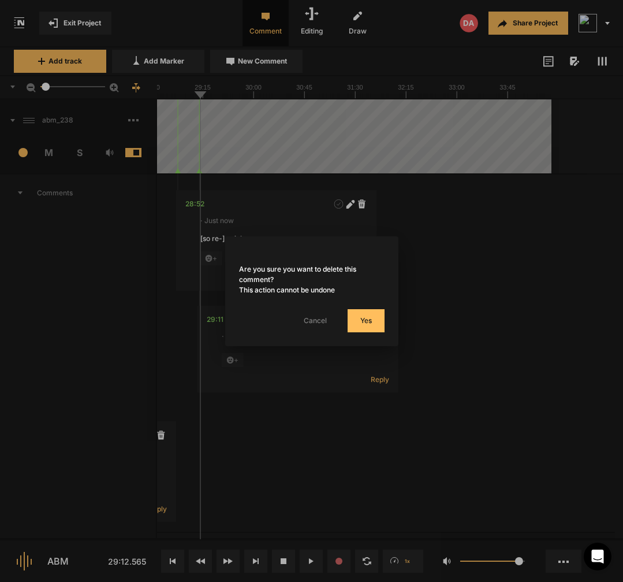
click at [357, 318] on button "Yes" at bounding box center [366, 320] width 37 height 23
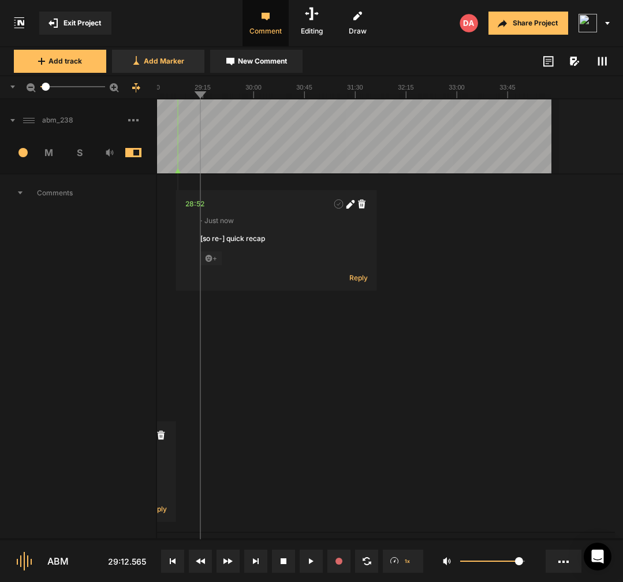
click at [164, 68] on button "Add Marker" at bounding box center [158, 61] width 92 height 23
click at [372, 323] on icon at bounding box center [371, 320] width 6 height 6
type textarea "this [over these next"
click at [304, 345] on html "Exit Project Comment Editing Draw Share Project Add track Add Marker New Commen…" at bounding box center [311, 291] width 623 height 582
click at [304, 345] on nt-comment "1752.565419 sec · Just now this [over these next Cancel Post" at bounding box center [299, 373] width 201 height 137
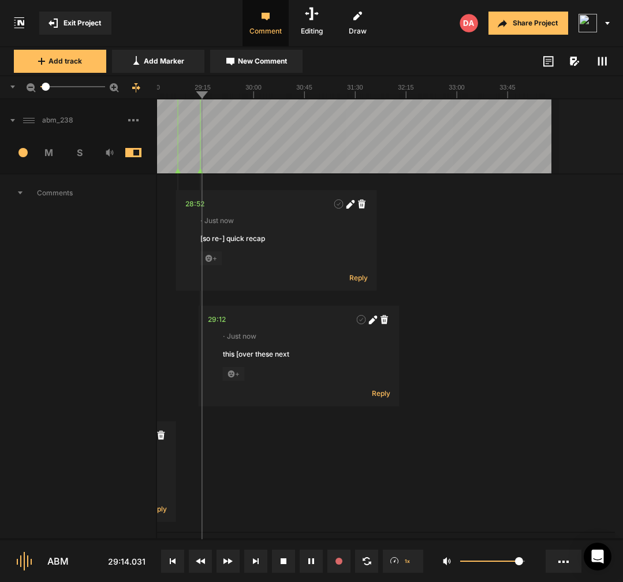
click at [373, 323] on icon at bounding box center [372, 319] width 9 height 9
click at [227, 352] on textarea "this [over these next" at bounding box center [299, 364] width 152 height 31
type textarea "for this [over these next"
click at [217, 322] on div "29:12" at bounding box center [217, 320] width 18 height 12
click at [217, 320] on div "29:12" at bounding box center [217, 320] width 18 height 12
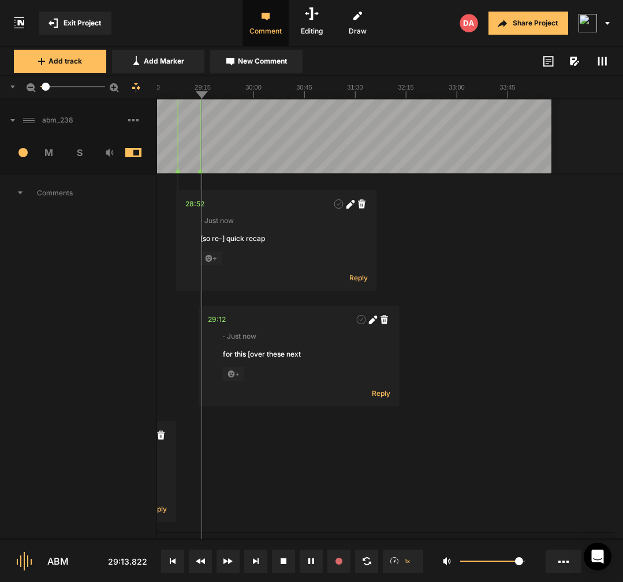
click at [374, 325] on span at bounding box center [373, 320] width 12 height 12
drag, startPoint x: 248, startPoint y: 353, endPoint x: 201, endPoint y: 353, distance: 47.4
click at [201, 353] on nt-comment "1752.565419 sec · Just now for this [over these next Cancel Post" at bounding box center [299, 373] width 201 height 137
type textarea "over this ne [over these next"
click at [374, 322] on icon at bounding box center [372, 319] width 9 height 9
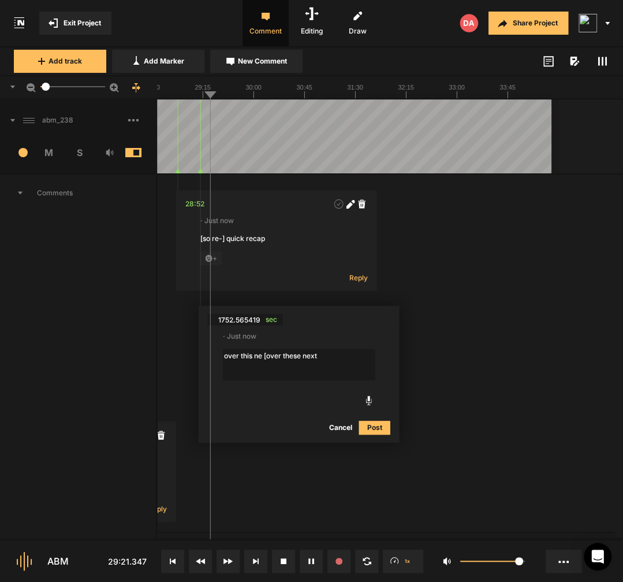
click at [360, 356] on textarea "over this ne [over these next" at bounding box center [299, 364] width 152 height 31
type textarea "over this ne [over these next]"
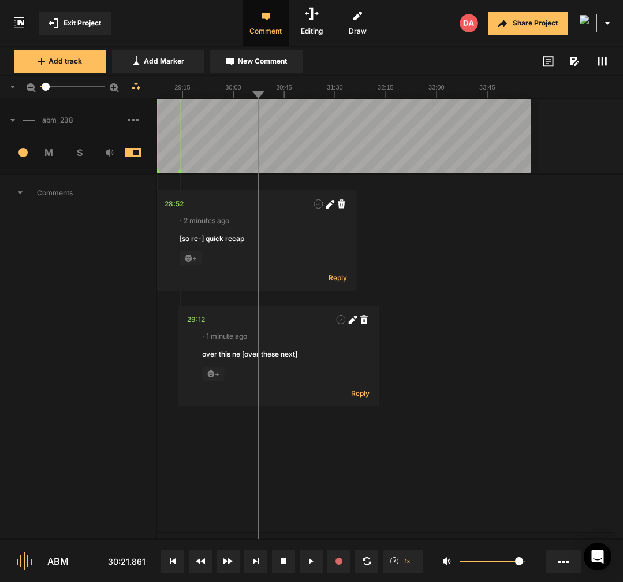
click at [263, 64] on span "New Comment" at bounding box center [262, 61] width 49 height 10
type textarea "breath"
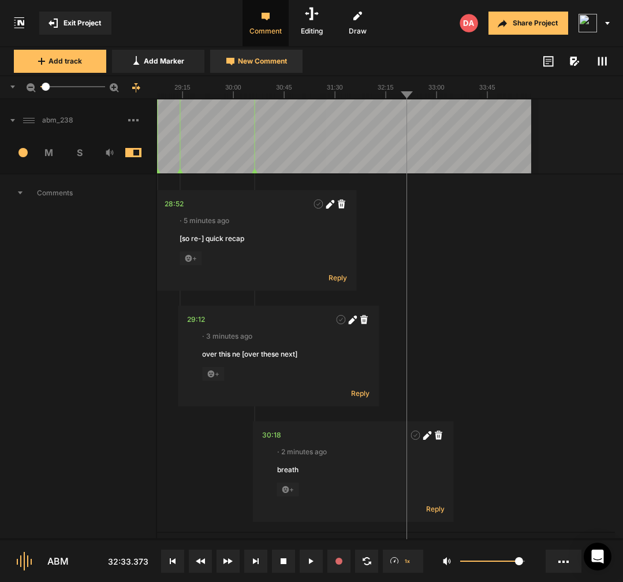
click at [260, 63] on span "New Comment" at bounding box center [262, 61] width 49 height 10
type textarea "[workin;] working mamas"
click at [406, 173] on polygon at bounding box center [407, 171] width 5 height 5
click at [429, 201] on div "32:33" at bounding box center [425, 204] width 20 height 12
click at [579, 207] on icon at bounding box center [579, 205] width 6 height 6
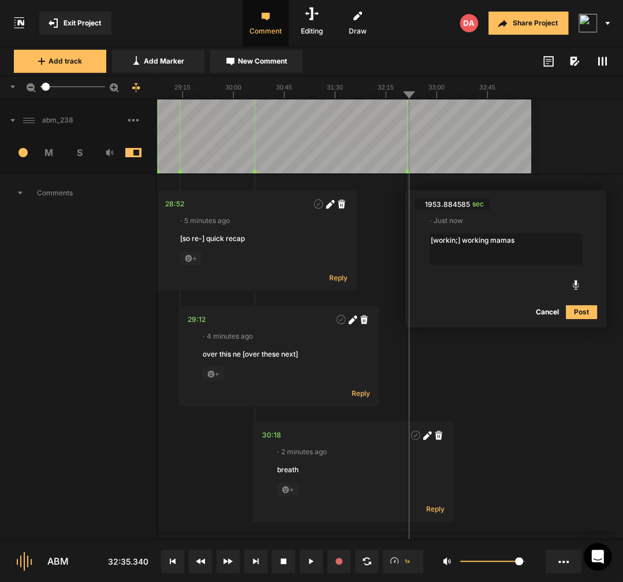
click at [437, 241] on textarea "[workin;] working mamas" at bounding box center [506, 248] width 152 height 31
type textarea "alright amazing [workin;] working mamas"
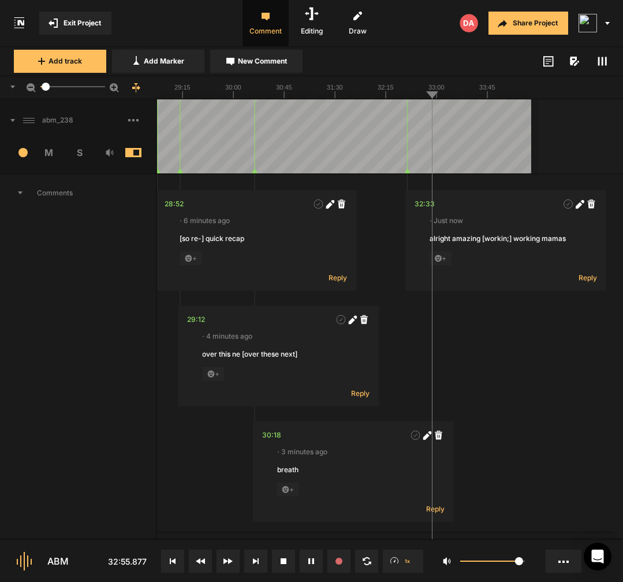
click at [174, 63] on span "Add Marker" at bounding box center [164, 61] width 40 height 10
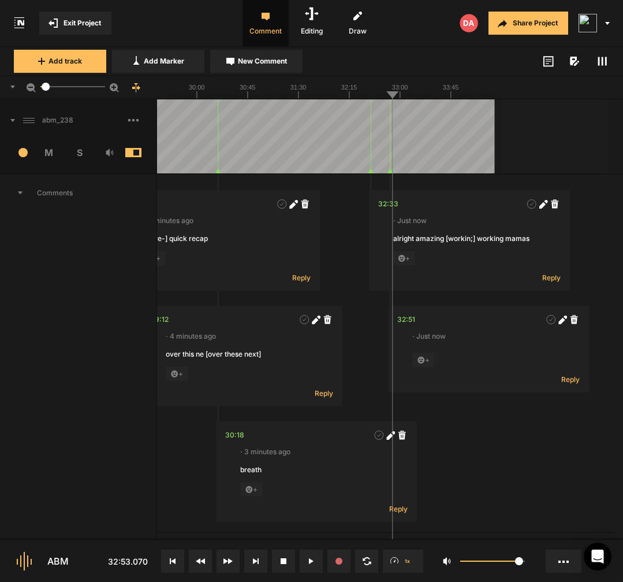
click at [564, 322] on icon at bounding box center [562, 319] width 9 height 9
type textarea "clear and [[ca-] remain calm"
click at [405, 320] on div "32:51" at bounding box center [406, 320] width 18 height 12
click at [562, 321] on icon at bounding box center [561, 320] width 6 height 6
click at [452, 355] on textarea "clear and [[ca-] remain calm" at bounding box center [488, 364] width 152 height 31
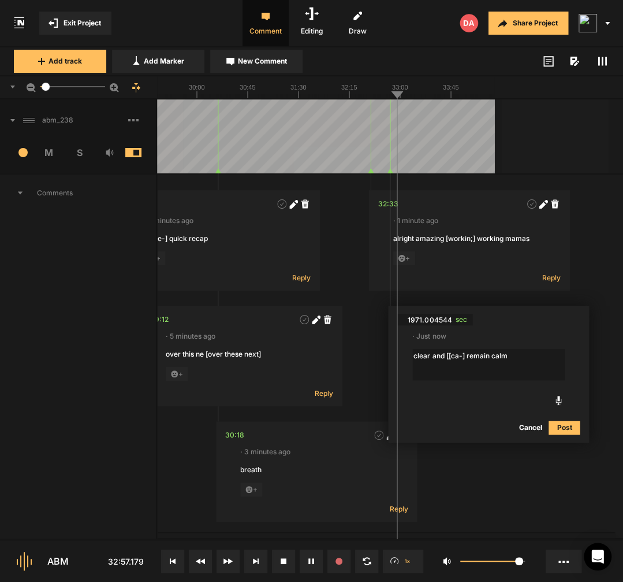
type textarea "clear and [ca-] remain calm"
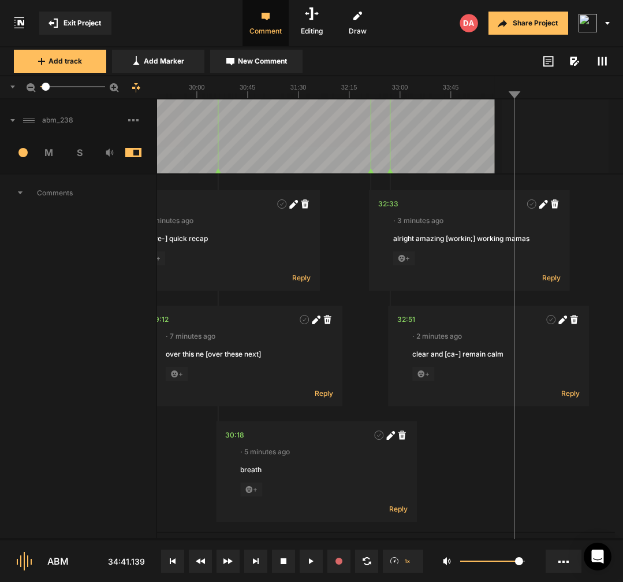
click at [272, 62] on span "New Comment" at bounding box center [262, 61] width 49 height 10
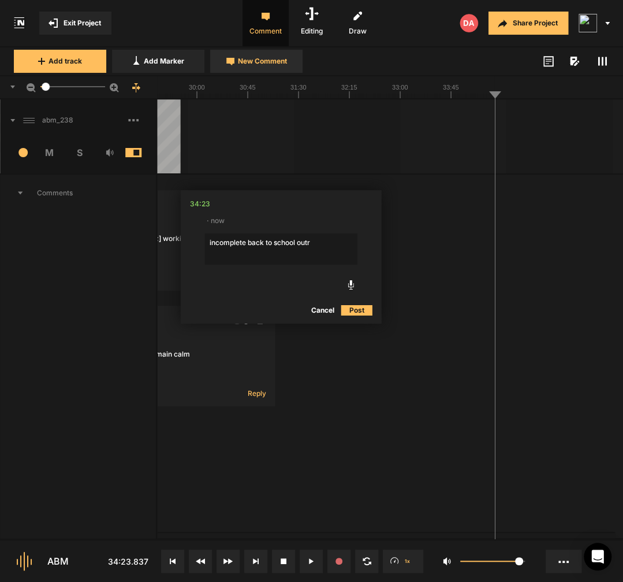
type textarea "incomplete back to school outro"
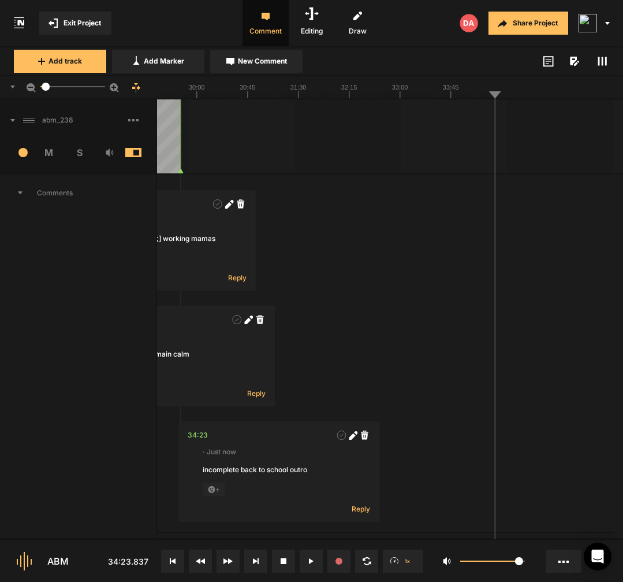
click at [131, 125] on span at bounding box center [142, 120] width 28 height 18
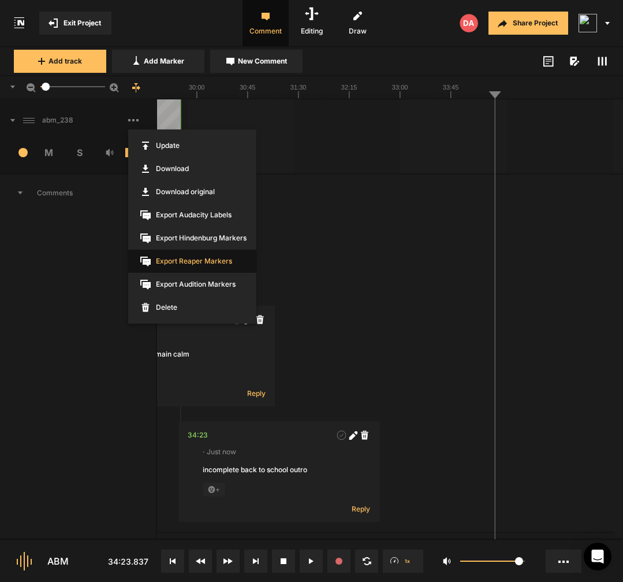
click at [176, 260] on span "Export Reaper Markers" at bounding box center [192, 260] width 128 height 23
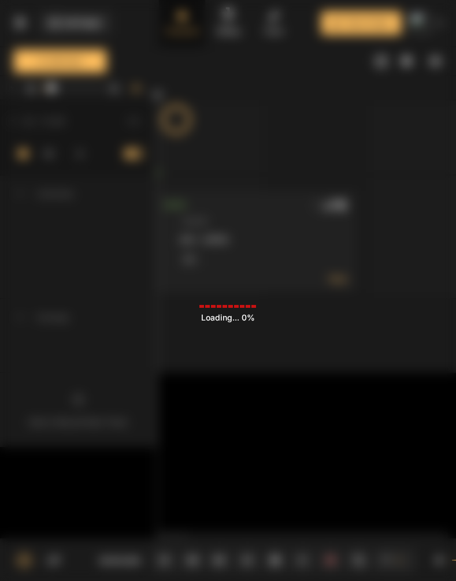
click at [279, 129] on div "Loading ... 0%" at bounding box center [228, 290] width 456 height 581
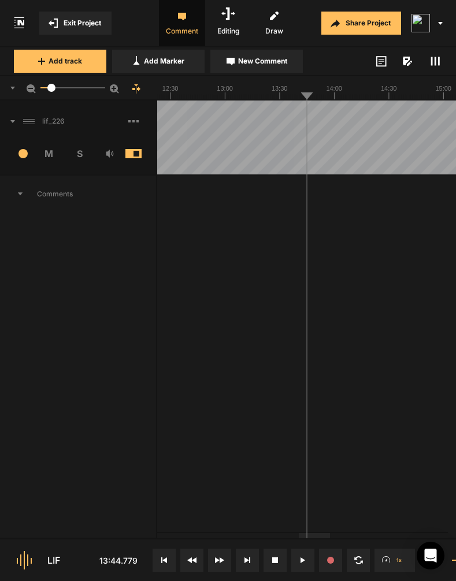
click at [138, 118] on span at bounding box center [142, 121] width 28 height 18
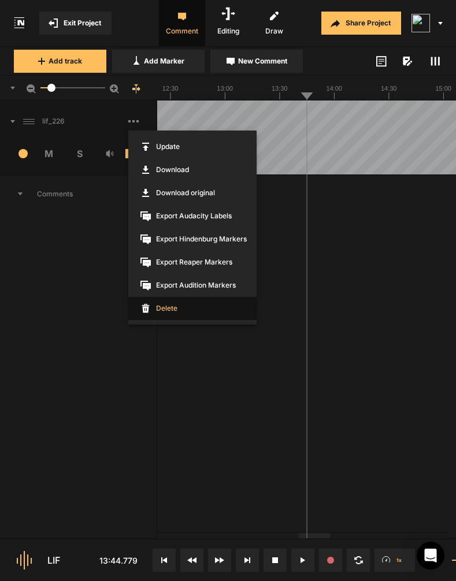
click at [190, 310] on span "Delete" at bounding box center [192, 308] width 128 height 23
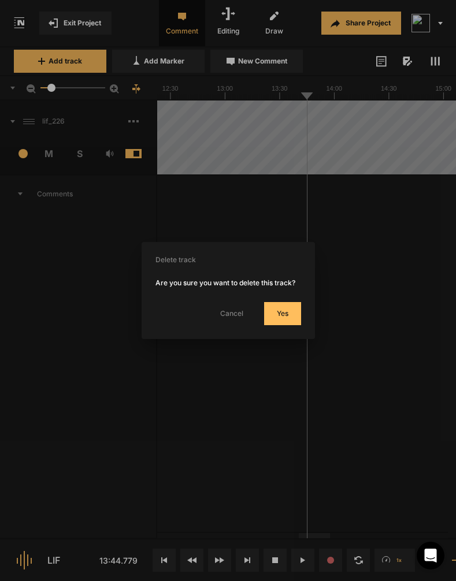
click at [297, 315] on button "Yes" at bounding box center [282, 313] width 37 height 23
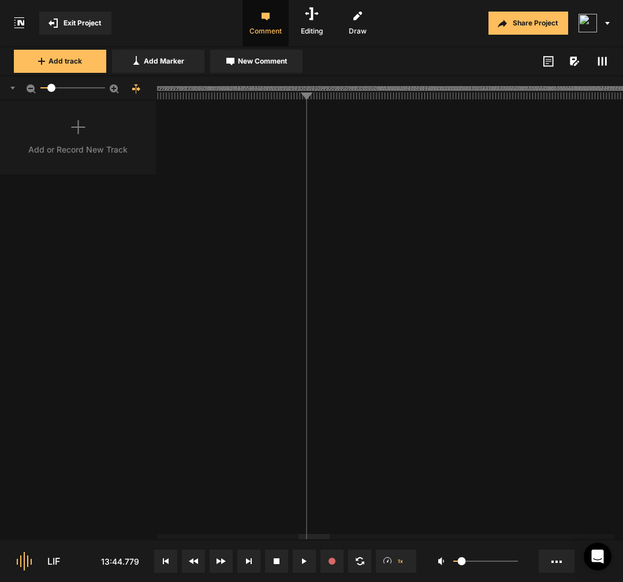
click at [98, 140] on div "Add or Record New Track" at bounding box center [78, 137] width 157 height 74
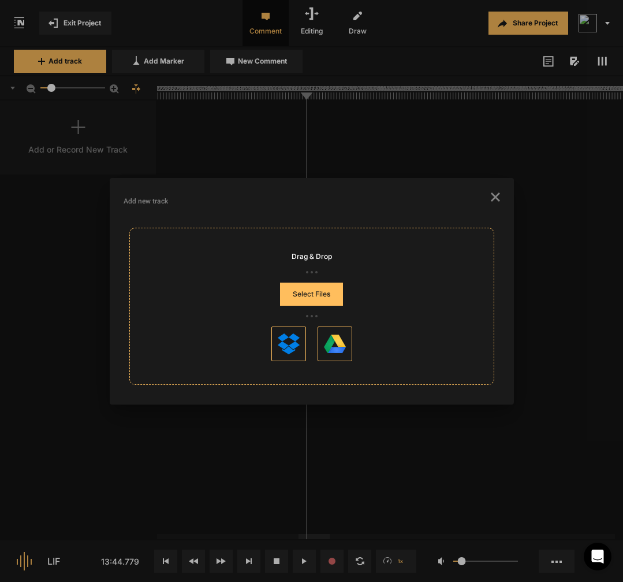
click at [309, 295] on button "Select Files" at bounding box center [311, 293] width 63 height 23
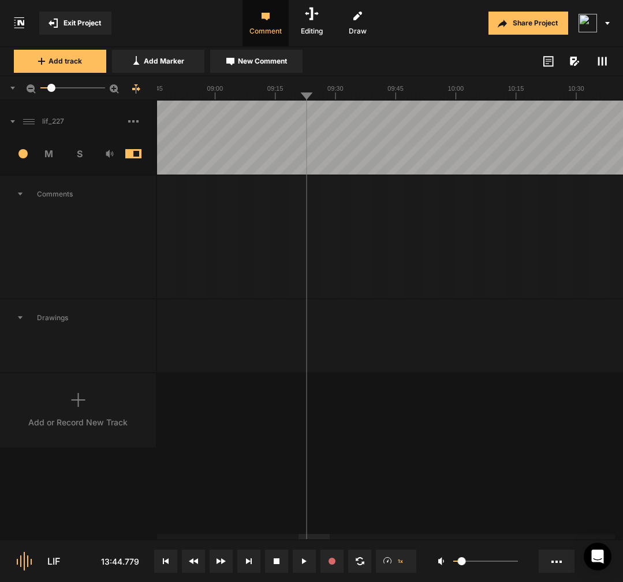
click at [168, 556] on button at bounding box center [165, 560] width 23 height 23
click at [263, 65] on span "New Comment" at bounding box center [262, 61] width 49 height 10
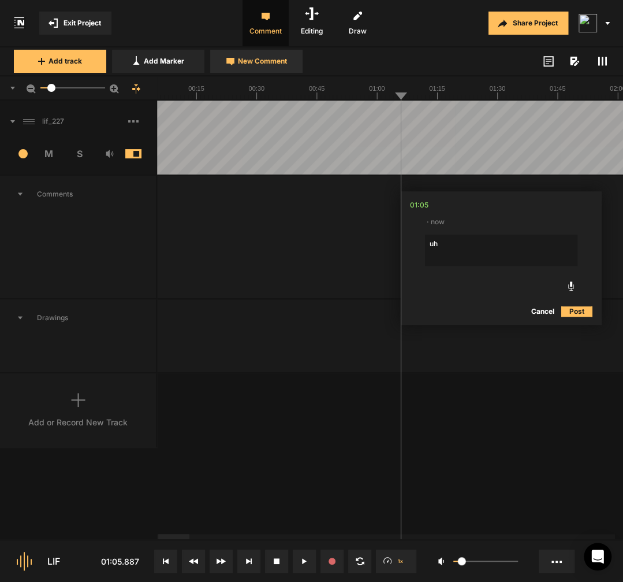
type textarea "uhm"
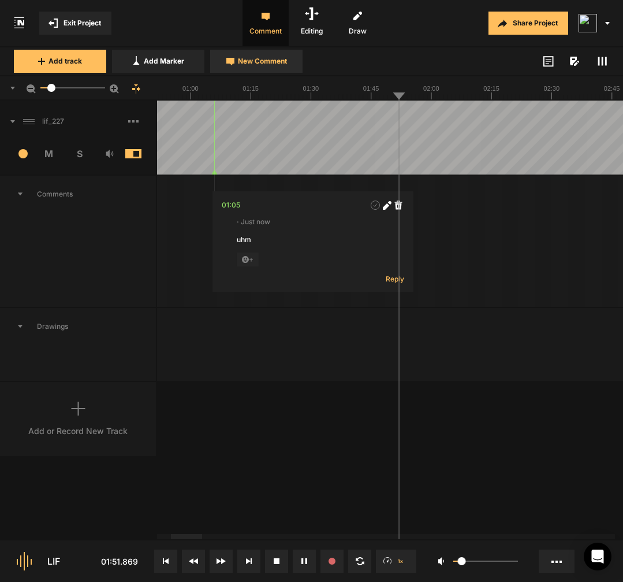
click at [260, 62] on span "New Comment" at bounding box center [262, 61] width 49 height 10
click at [455, 313] on button "Cancel" at bounding box center [541, 311] width 37 height 14
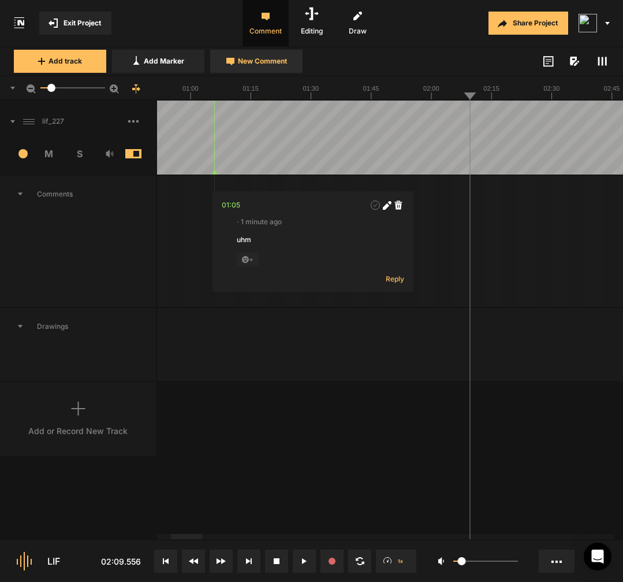
click at [253, 58] on span "New Comment" at bounding box center [262, 61] width 49 height 10
type textarea "i know"
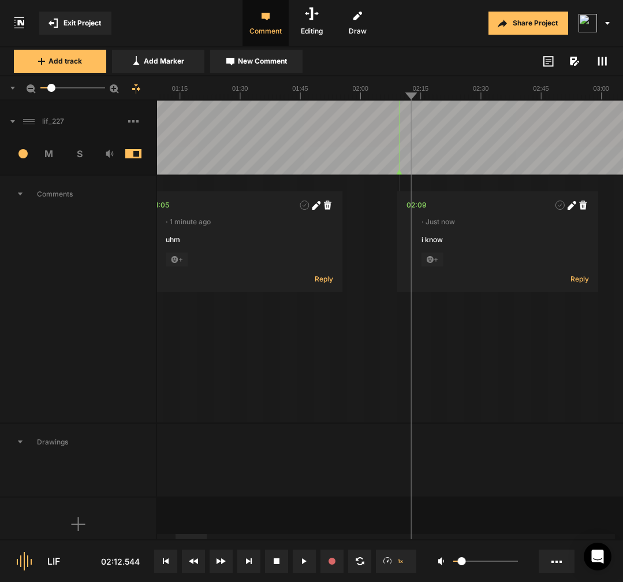
click at [455, 208] on icon at bounding box center [570, 206] width 6 height 6
click at [455, 249] on textarea "i know" at bounding box center [498, 249] width 152 height 31
type textarea "[So, I know- you know what -] one of the things"
click at [418, 208] on div "02:09" at bounding box center [417, 205] width 20 height 12
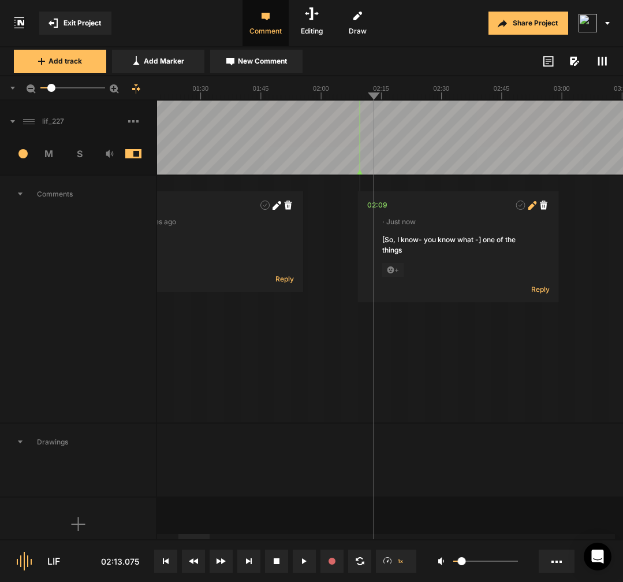
click at [455, 206] on icon at bounding box center [531, 206] width 6 height 6
click at [400, 241] on textarea "[So, I know- you know what -] one of the things" at bounding box center [458, 249] width 152 height 31
click at [357, 170] on icon at bounding box center [354, 172] width 5 height 5
click at [434, 204] on span "sec" at bounding box center [430, 205] width 17 height 12
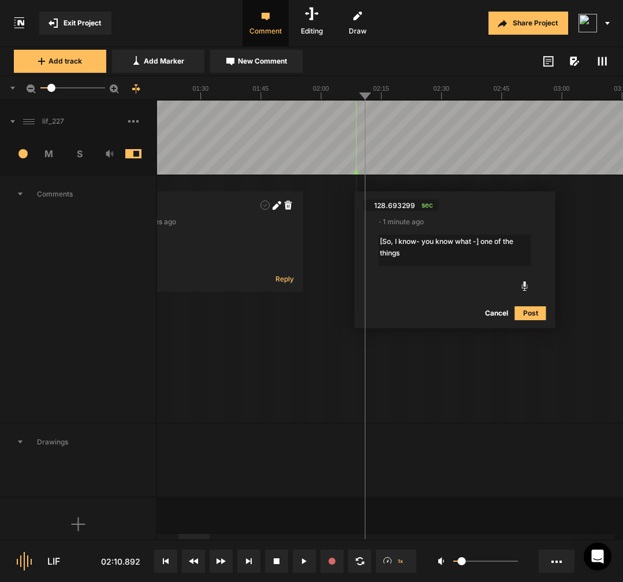
click at [357, 173] on polygon at bounding box center [354, 172] width 5 height 5
type input "128.549413"
click at [425, 204] on span "sec" at bounding box center [429, 205] width 17 height 12
click at [352, 171] on nt-track "lif_227 13 M S Comments 01:05 · 2 minutes ago uhm + Reply 128.549413 sec · 1 mi…" at bounding box center [311, 298] width 623 height 397
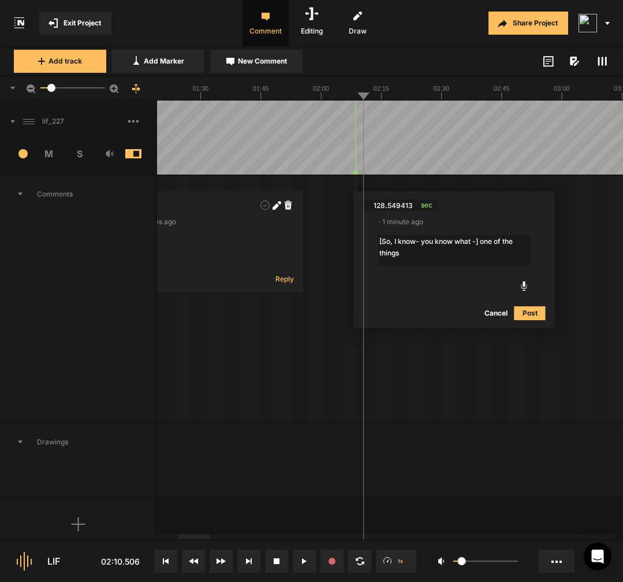
click at [455, 314] on button "Cancel" at bounding box center [496, 313] width 37 height 14
click at [455, 209] on icon at bounding box center [540, 204] width 8 height 9
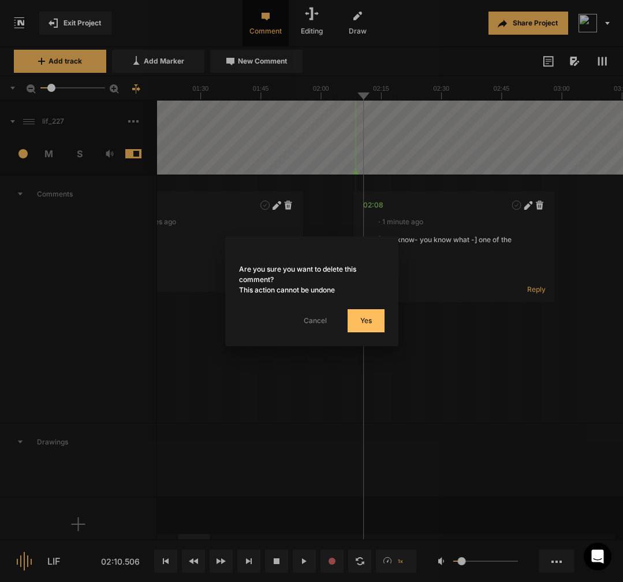
click at [381, 316] on button "Yes" at bounding box center [366, 320] width 37 height 23
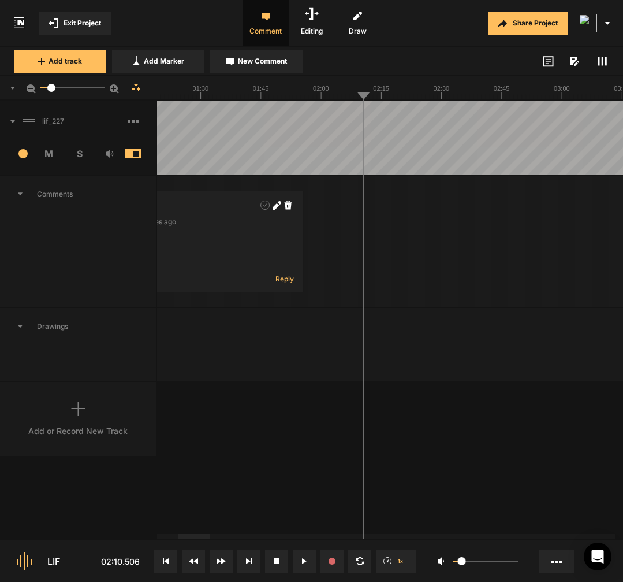
click at [279, 62] on span "New Comment" at bounding box center [262, 61] width 49 height 10
type textarea "["
click at [420, 243] on textarea "So, [I know I know I referenced this" at bounding box center [454, 249] width 152 height 31
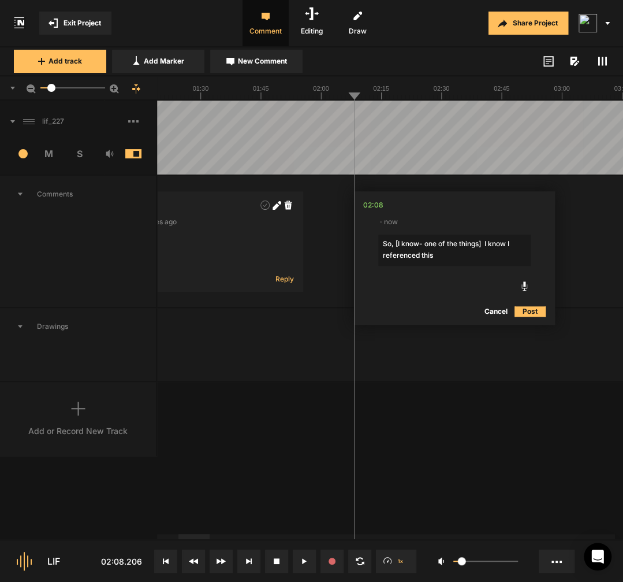
type textarea "So, [I know- one of the things] I know I referenced this"
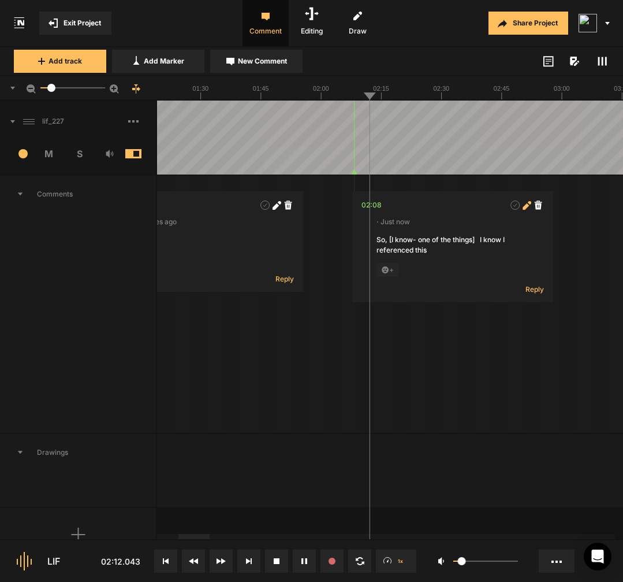
click at [455, 207] on icon at bounding box center [526, 206] width 6 height 6
click at [420, 240] on textarea "So, [I know- one of the things] I know I referenced this" at bounding box center [453, 249] width 152 height 31
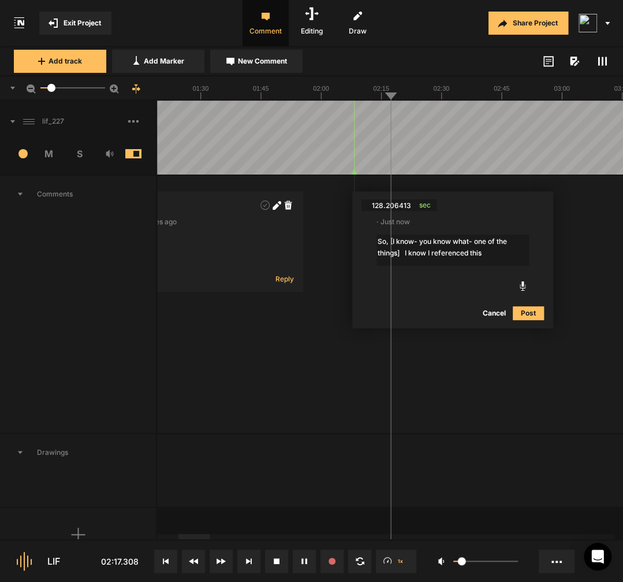
type textarea "So, [I know- you know what- one of the things] I know I referenced this"
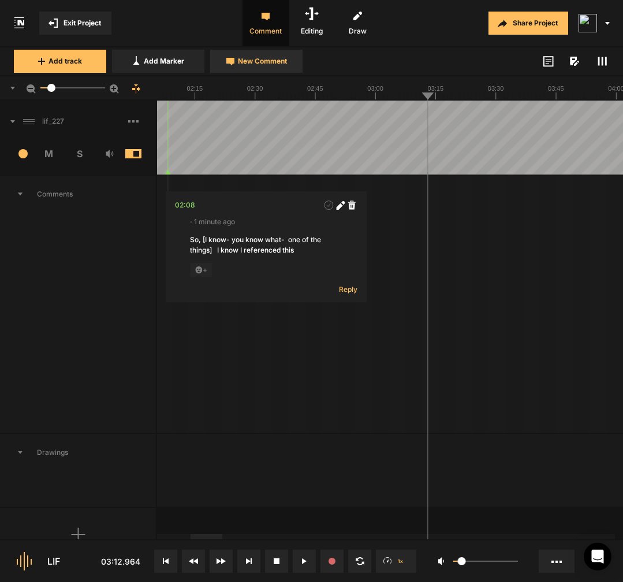
click at [286, 62] on span "New Comment" at bounding box center [262, 61] width 49 height 10
type textarea "[It’s a u-]"
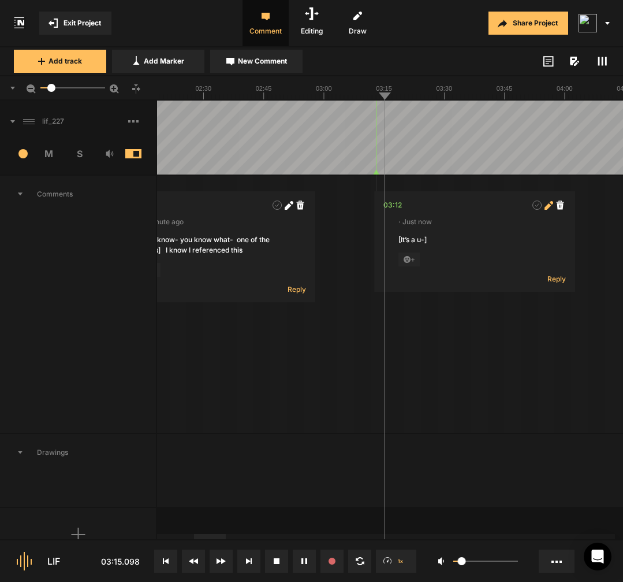
click at [455, 210] on span at bounding box center [549, 205] width 12 height 12
click at [455, 251] on textarea "[It’s a u-]" at bounding box center [474, 249] width 152 height 31
type textarea "[It’s a u-] It’s universal wisdom"
drag, startPoint x: 490, startPoint y: 247, endPoint x: 490, endPoint y: 240, distance: 6.9
click at [455, 244] on nt-comment "03:12 · Just now [It’s a u-] It’s universal wisdom + Reply" at bounding box center [472, 241] width 201 height 100
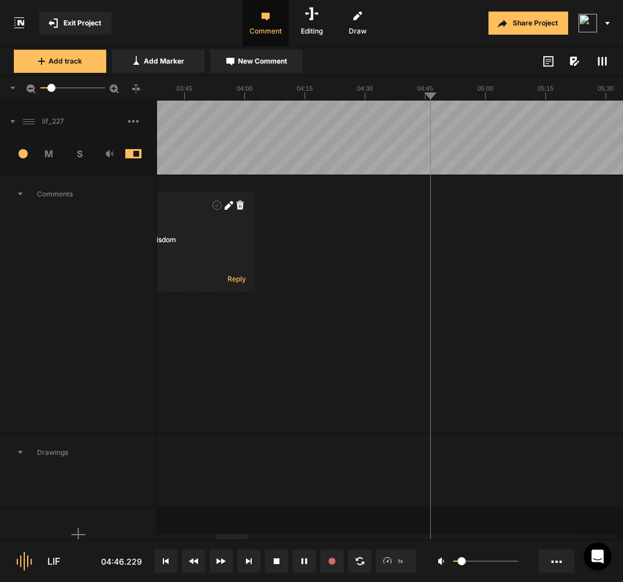
click at [292, 66] on button "New Comment" at bounding box center [256, 61] width 92 height 23
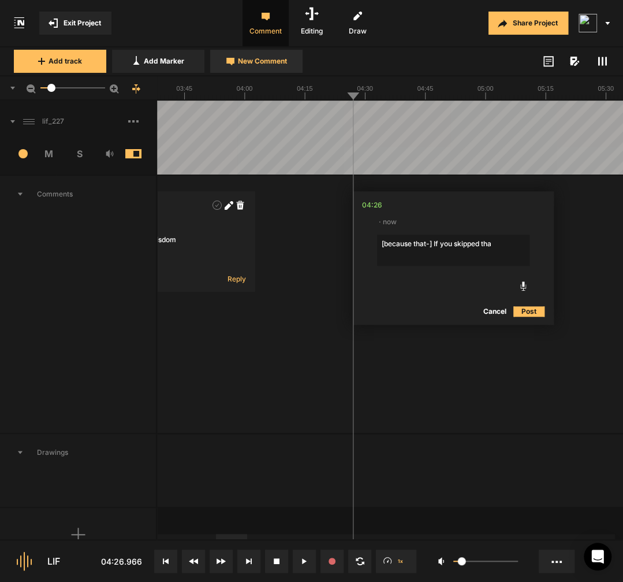
type textarea "[because that-] If you skipped that"
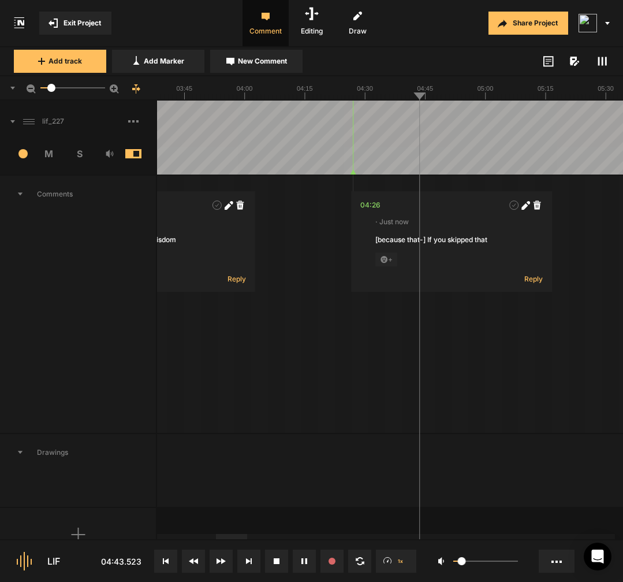
click at [278, 69] on button "New Comment" at bounding box center [256, 61] width 92 height 23
type textarea "["
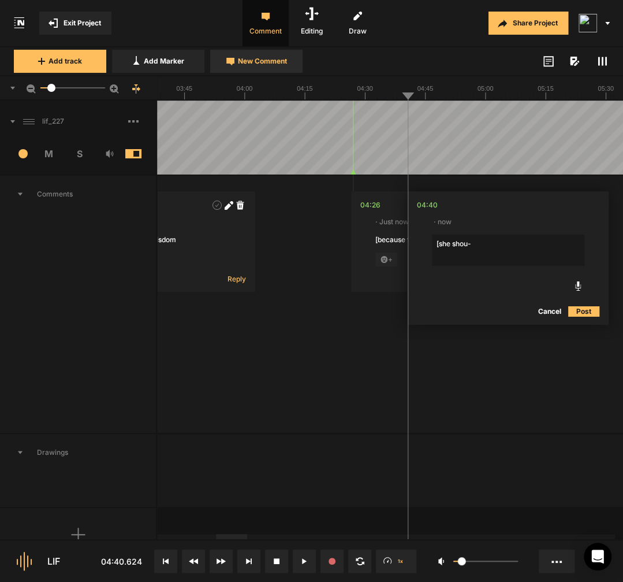
type textarea "[she shou-]"
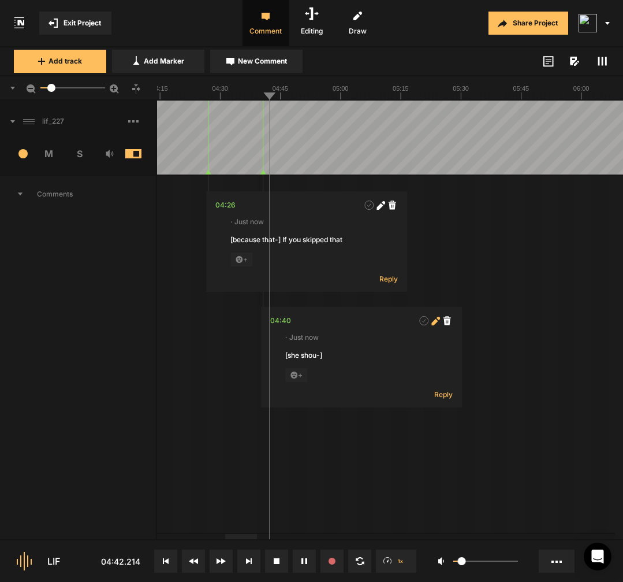
click at [438, 325] on icon at bounding box center [435, 320] width 9 height 9
click at [367, 364] on textarea "[she shou-]" at bounding box center [361, 365] width 152 height 31
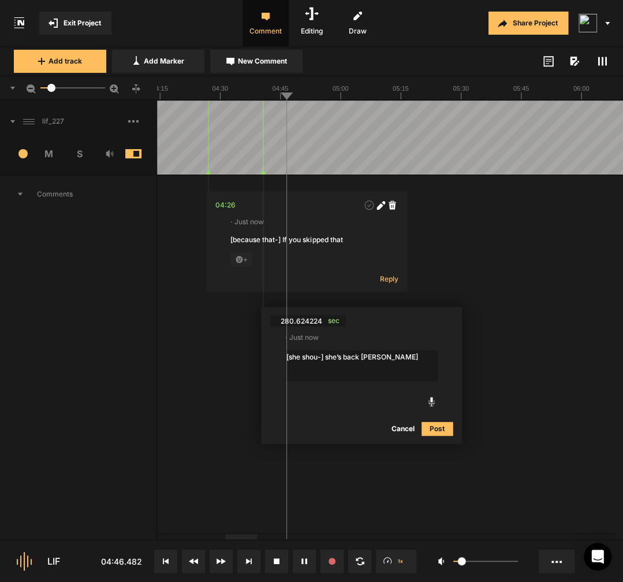
type textarea "[she shou-] she’s back again"
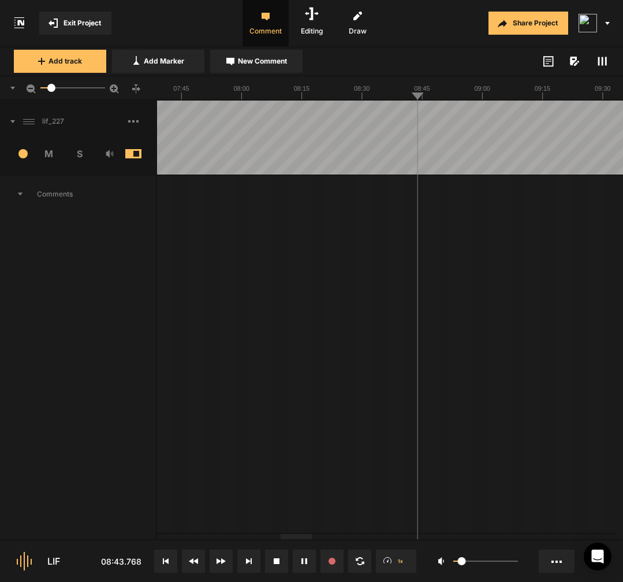
click at [413, 156] on div at bounding box center [482, 137] width 4334 height 74
click at [408, 161] on div at bounding box center [482, 137] width 4334 height 74
click at [400, 162] on div at bounding box center [482, 137] width 4334 height 74
click at [398, 161] on div at bounding box center [482, 137] width 4334 height 74
click at [284, 64] on span "New Comment" at bounding box center [262, 61] width 49 height 10
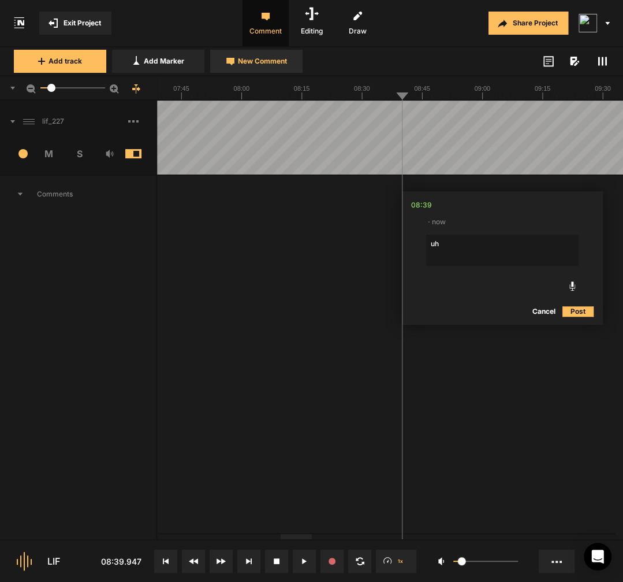
type textarea "uhm"
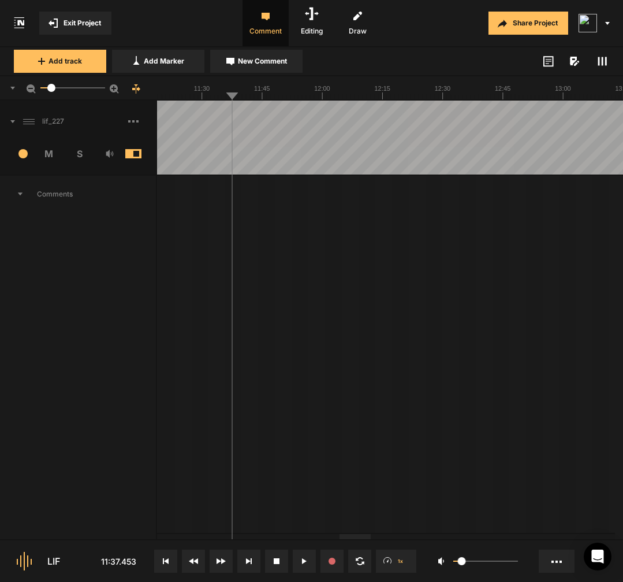
click at [246, 63] on span "New Comment" at bounding box center [262, 61] width 49 height 10
type textarea "[but you were] your clarity"
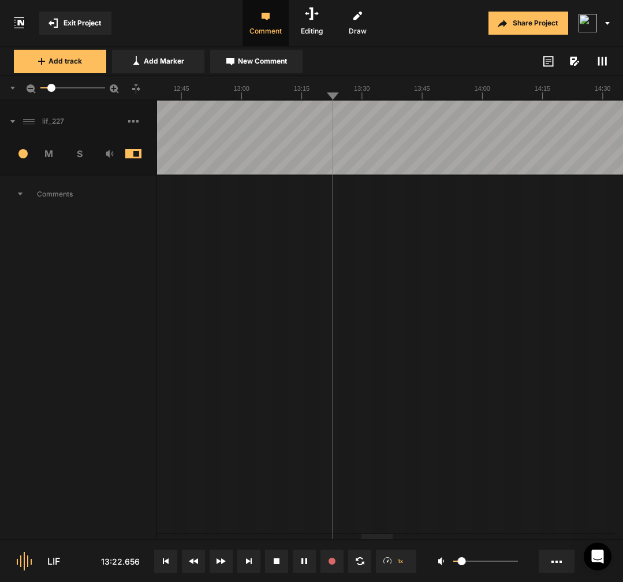
click at [278, 68] on button "New Comment" at bounding box center [256, 61] width 92 height 23
type textarea "[very eve-] very easily"
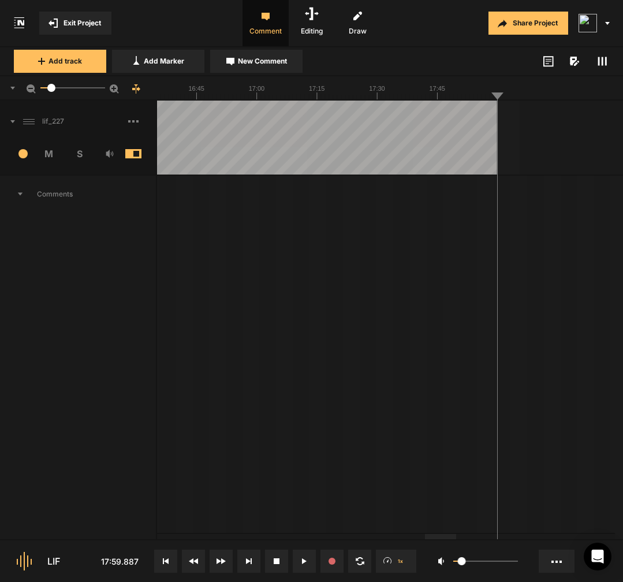
click at [142, 124] on span at bounding box center [142, 121] width 28 height 18
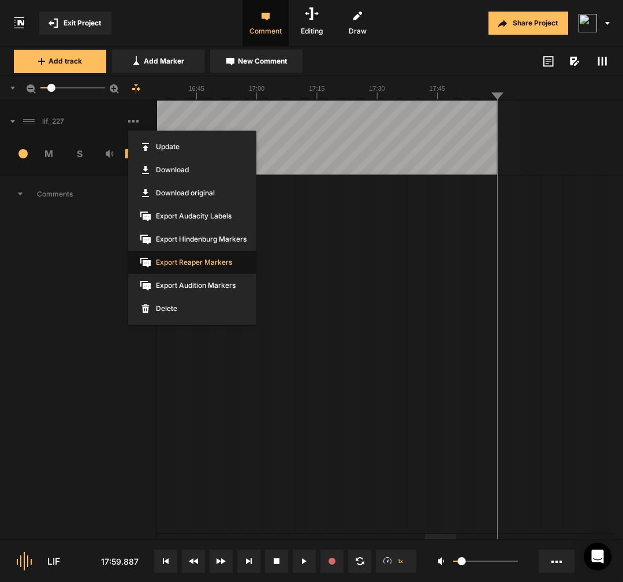
click at [226, 260] on span "Export Reaper Markers" at bounding box center [192, 262] width 128 height 23
